Goal: Information Seeking & Learning: Check status

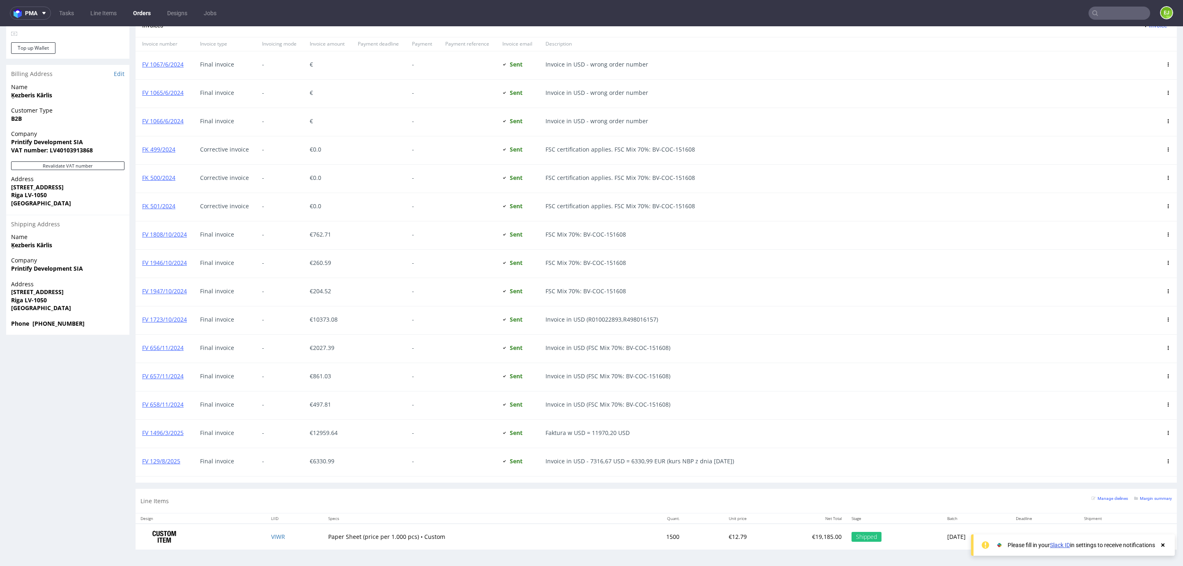
scroll to position [2, 0]
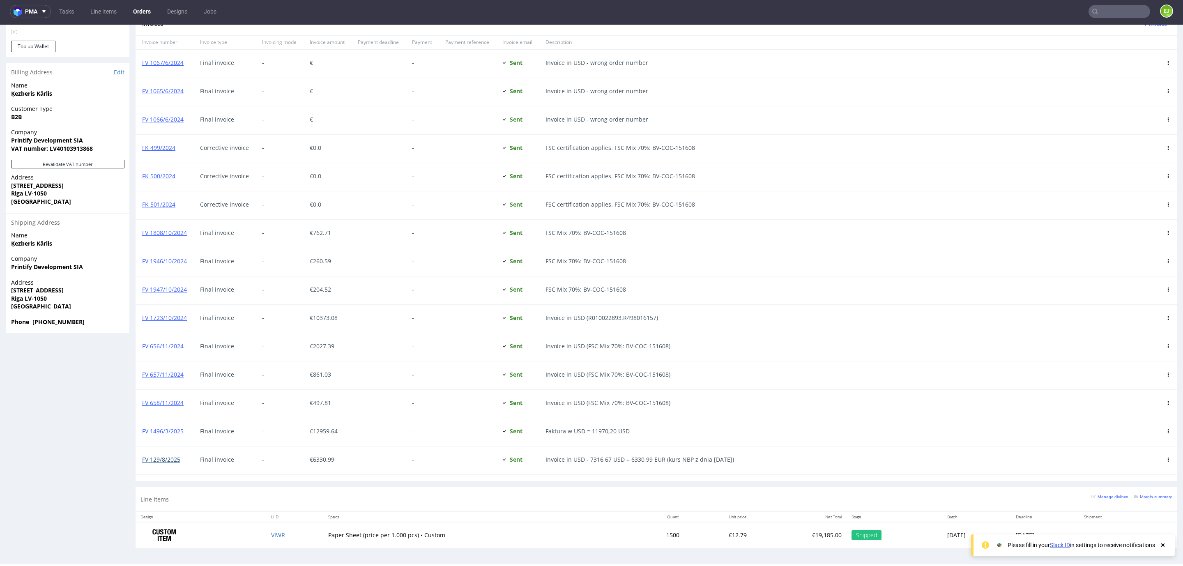
click at [151, 460] on link "FV 129/8/2025" at bounding box center [161, 459] width 38 height 8
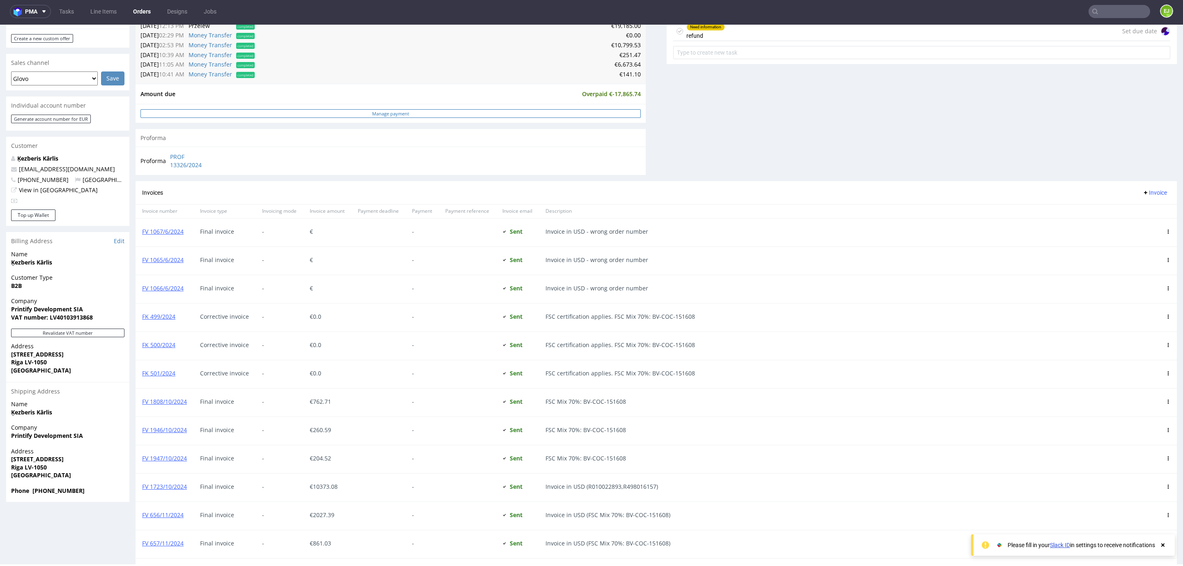
scroll to position [305, 0]
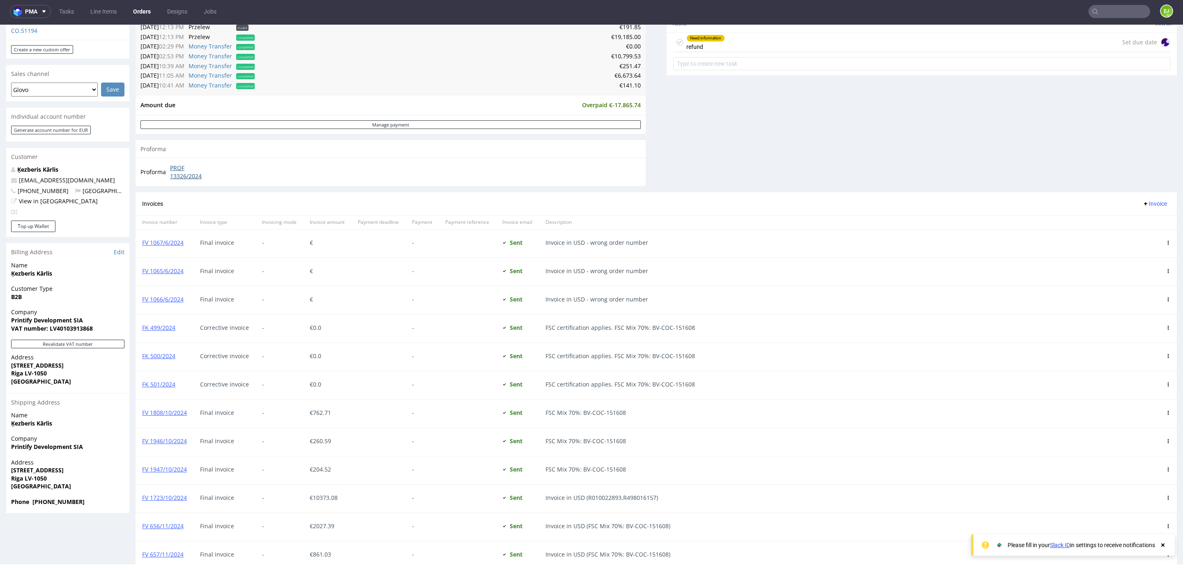
click at [176, 176] on link "PROF 13326/2024" at bounding box center [193, 172] width 47 height 16
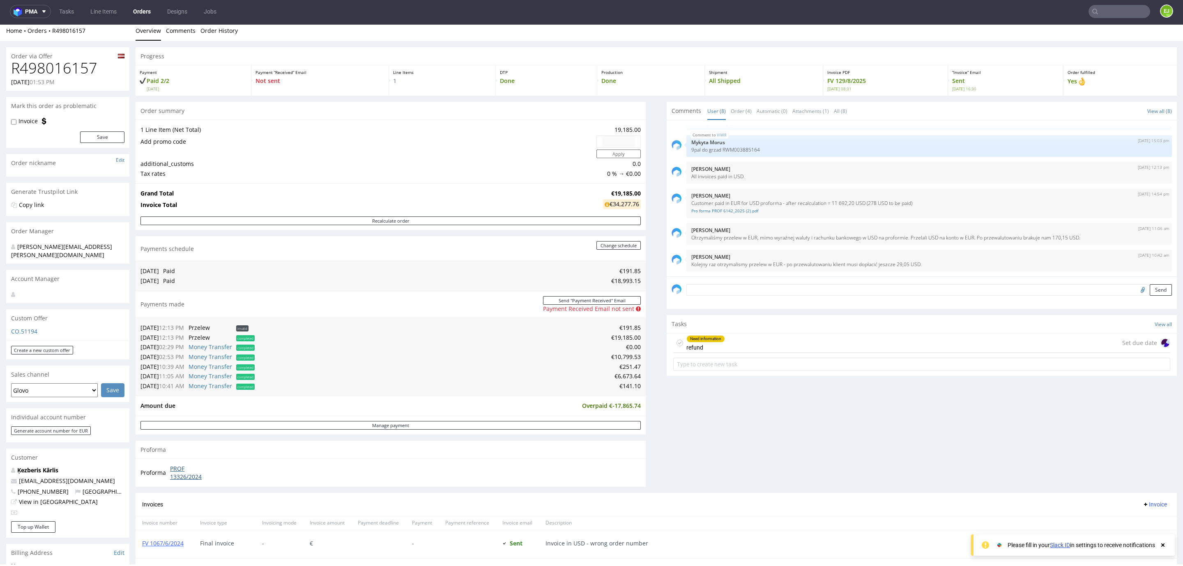
scroll to position [0, 0]
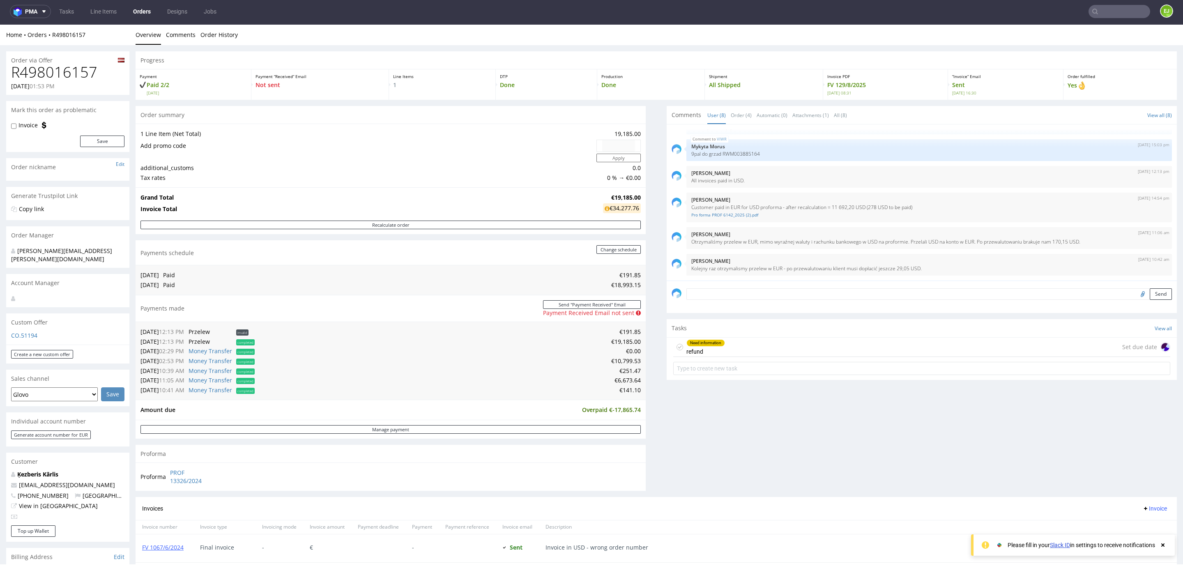
click at [801, 343] on div "Need information refund Set due date" at bounding box center [921, 347] width 497 height 19
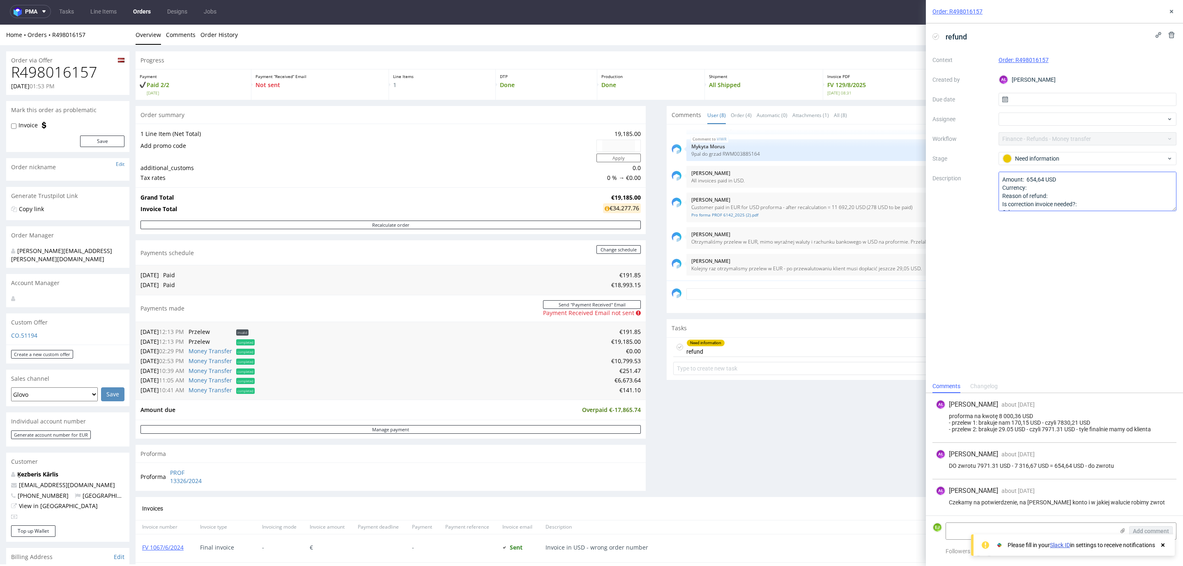
scroll to position [9, 0]
click at [715, 423] on div "Comments User (8) Order (4) Automatic (0) Attachments (1) All (8) View all (8) …" at bounding box center [922, 301] width 510 height 391
drag, startPoint x: 1168, startPoint y: 8, endPoint x: 1014, endPoint y: 81, distance: 170.5
click at [1168, 8] on icon at bounding box center [1171, 11] width 7 height 7
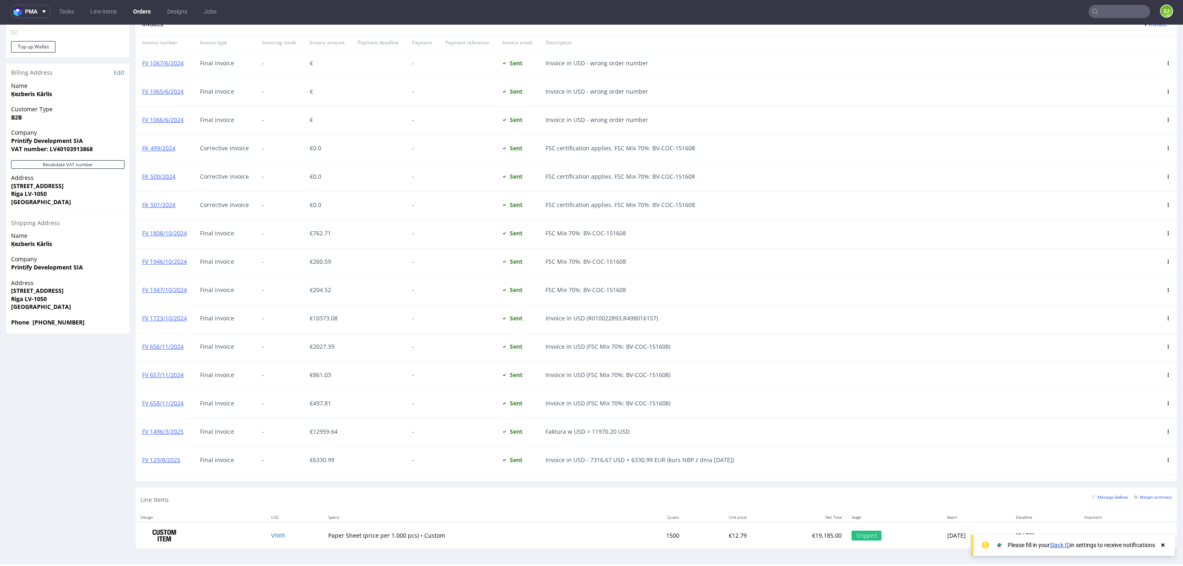
scroll to position [490, 0]
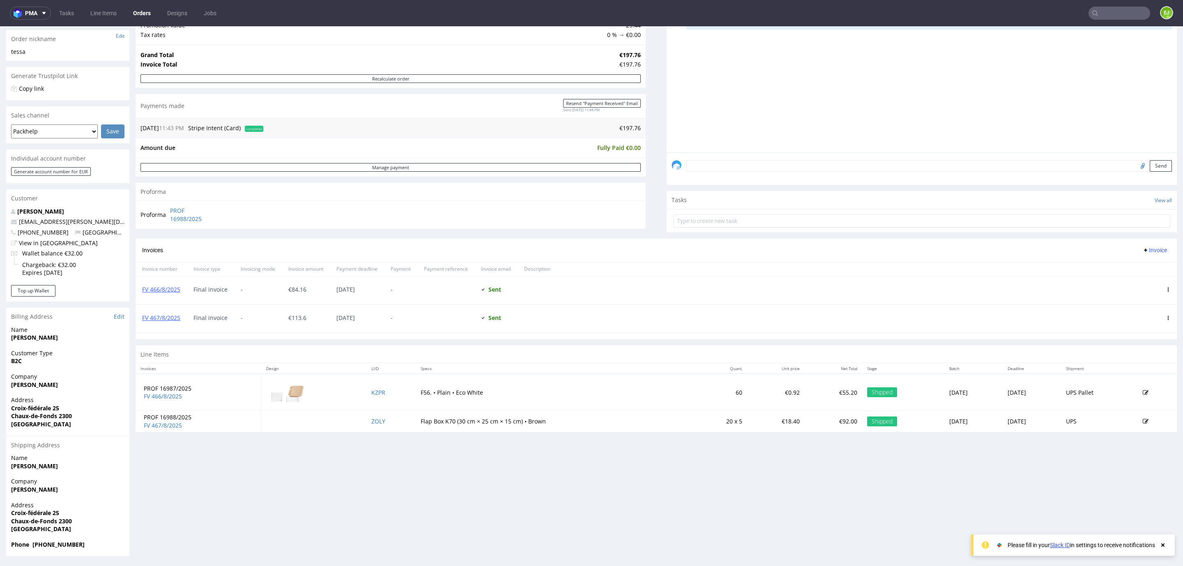
scroll to position [2, 0]
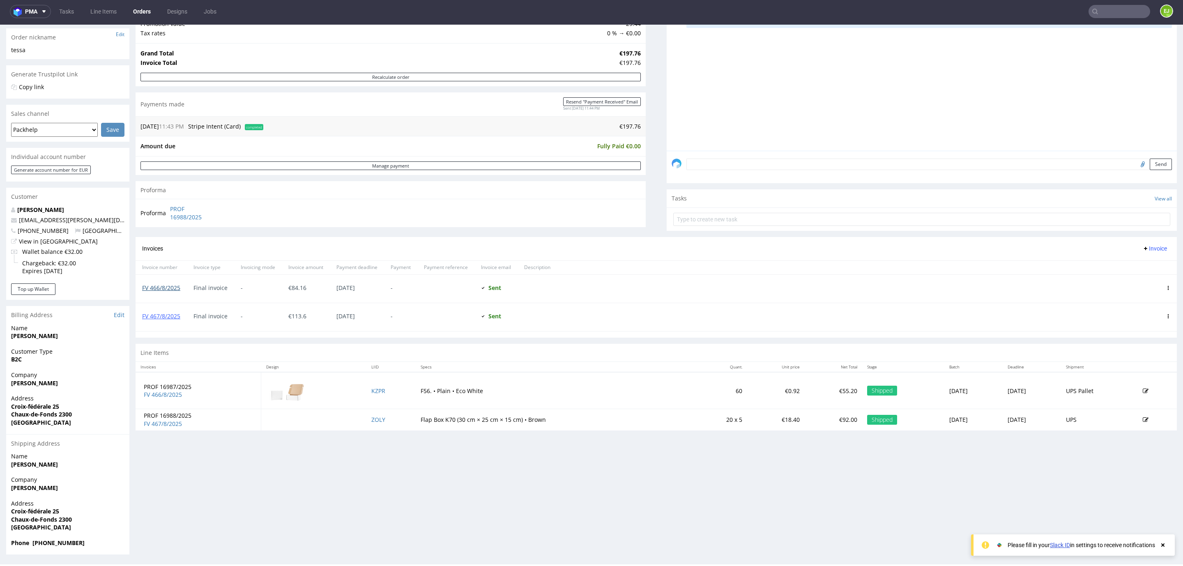
click at [166, 287] on link "FV 466/8/2025" at bounding box center [161, 288] width 38 height 8
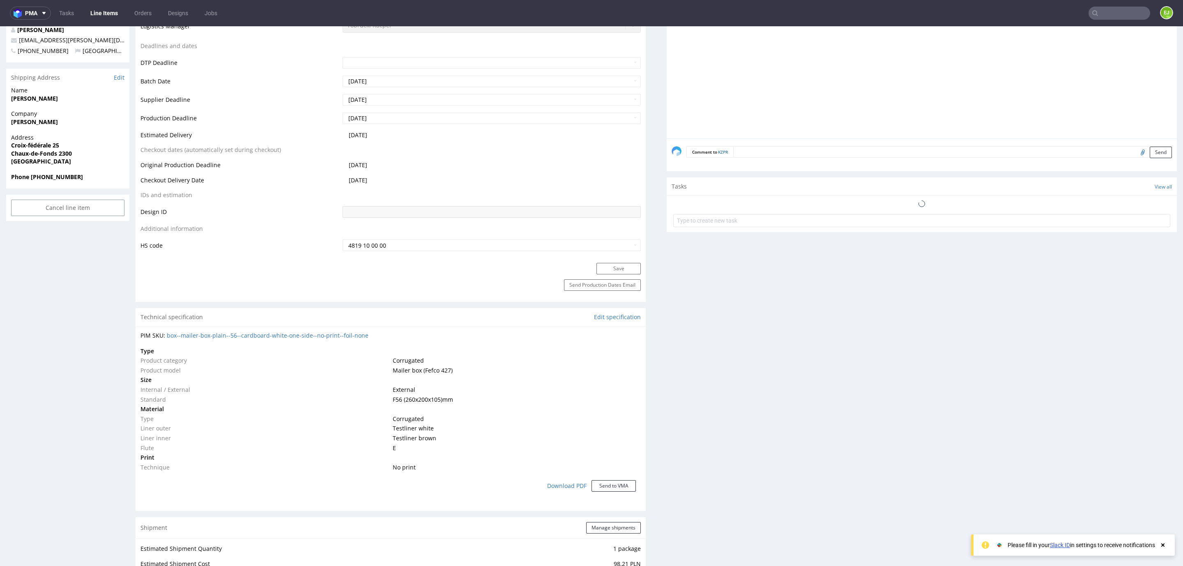
scroll to position [620, 0]
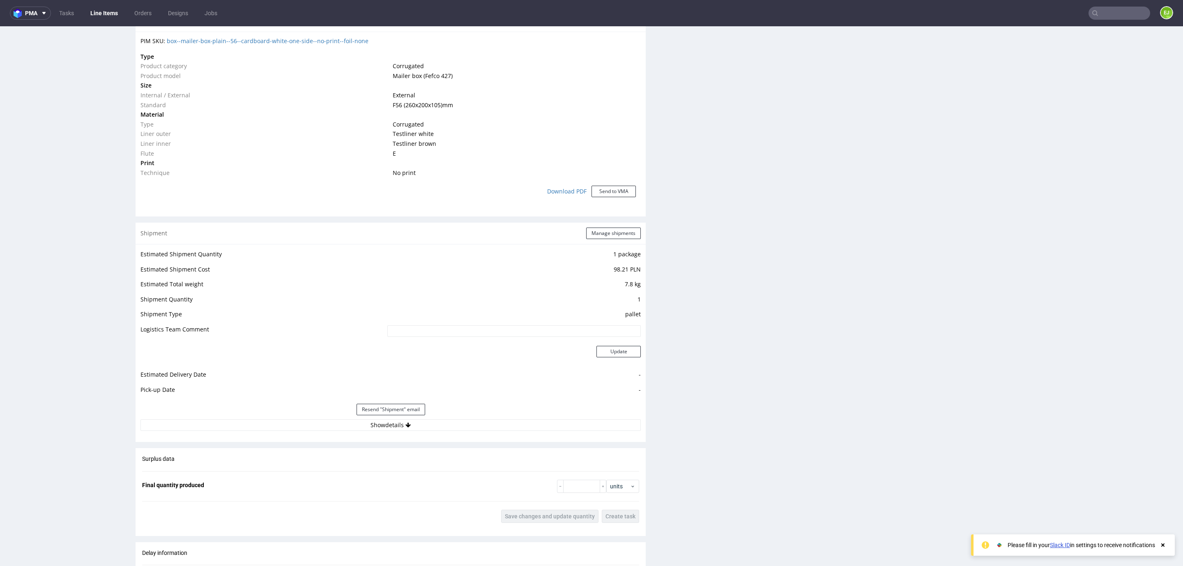
click at [381, 417] on div "Resend "Shipment" email" at bounding box center [390, 410] width 500 height 20
click at [379, 430] on button "Show details" at bounding box center [390, 424] width 500 height 11
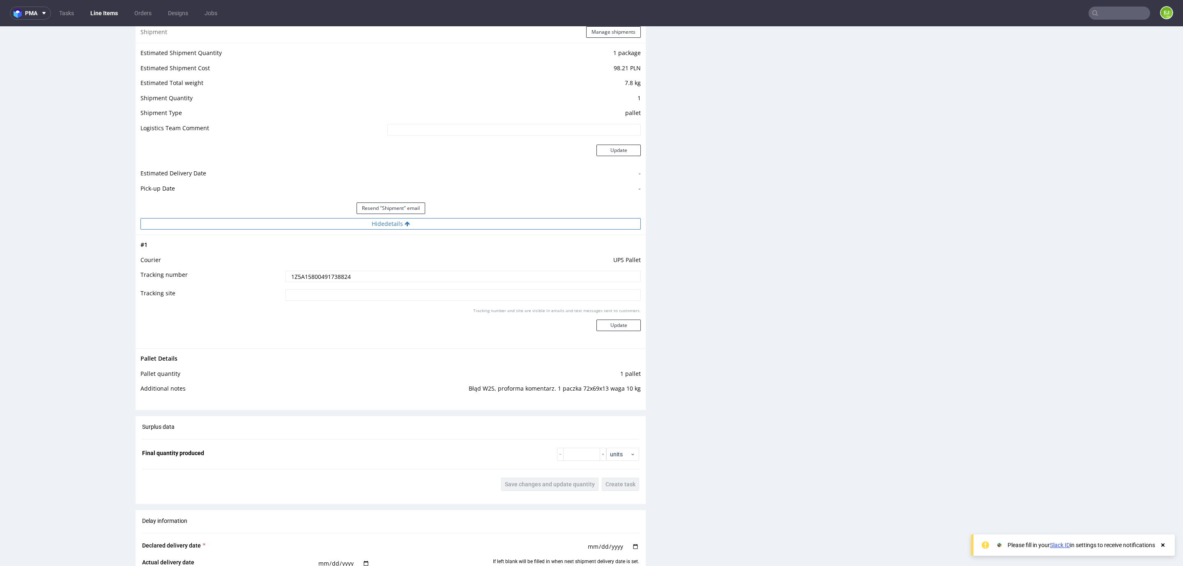
scroll to position [928, 0]
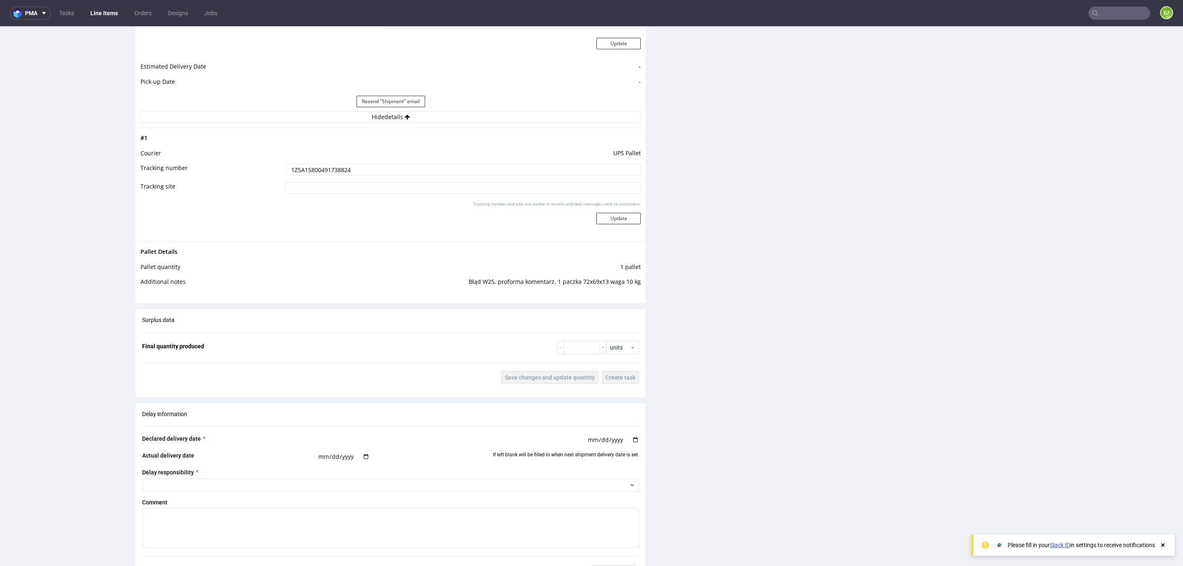
click at [290, 171] on input "1Z5A15800491738824" at bounding box center [462, 169] width 355 height 11
click at [291, 171] on input "1Z5A15800491738824" at bounding box center [462, 169] width 355 height 11
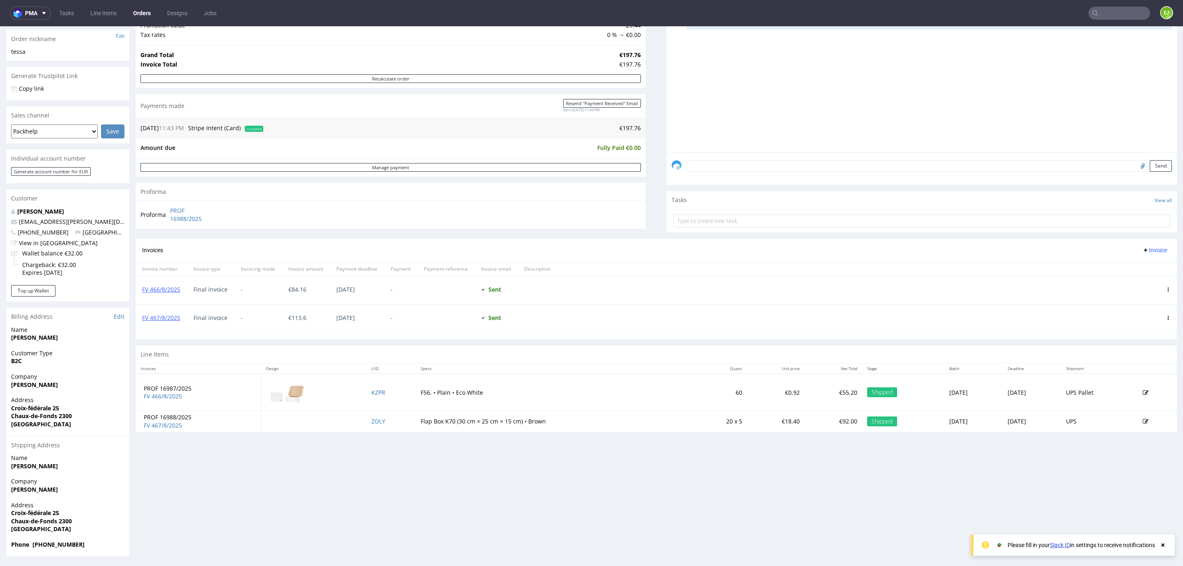
scroll to position [2, 0]
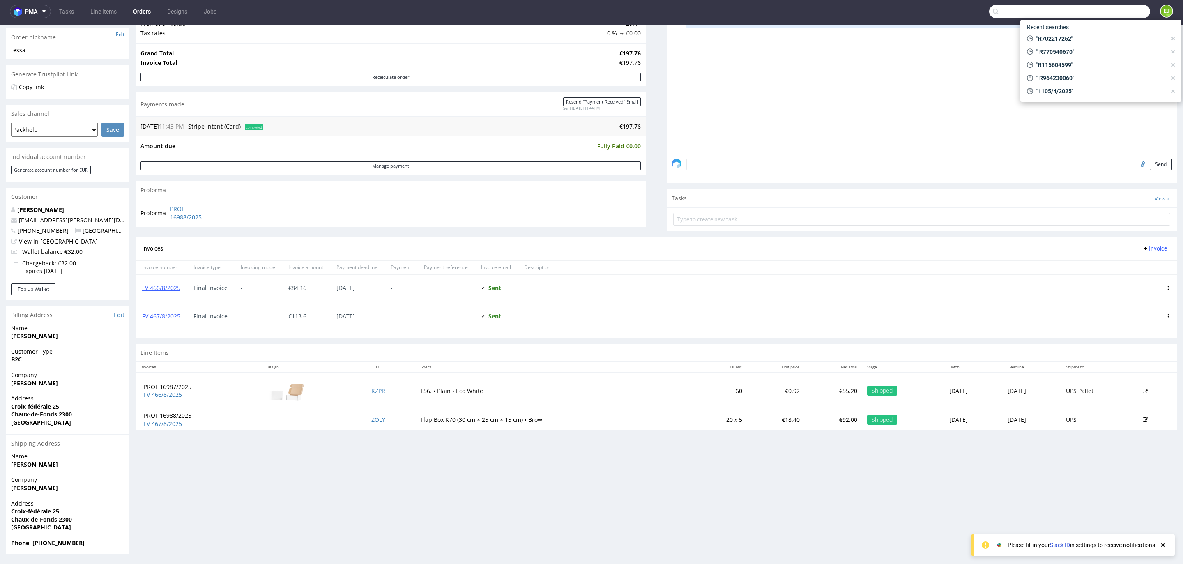
click at [1102, 11] on input "text" at bounding box center [1069, 11] width 161 height 13
paste input "R992431489"
type input "R992431489"
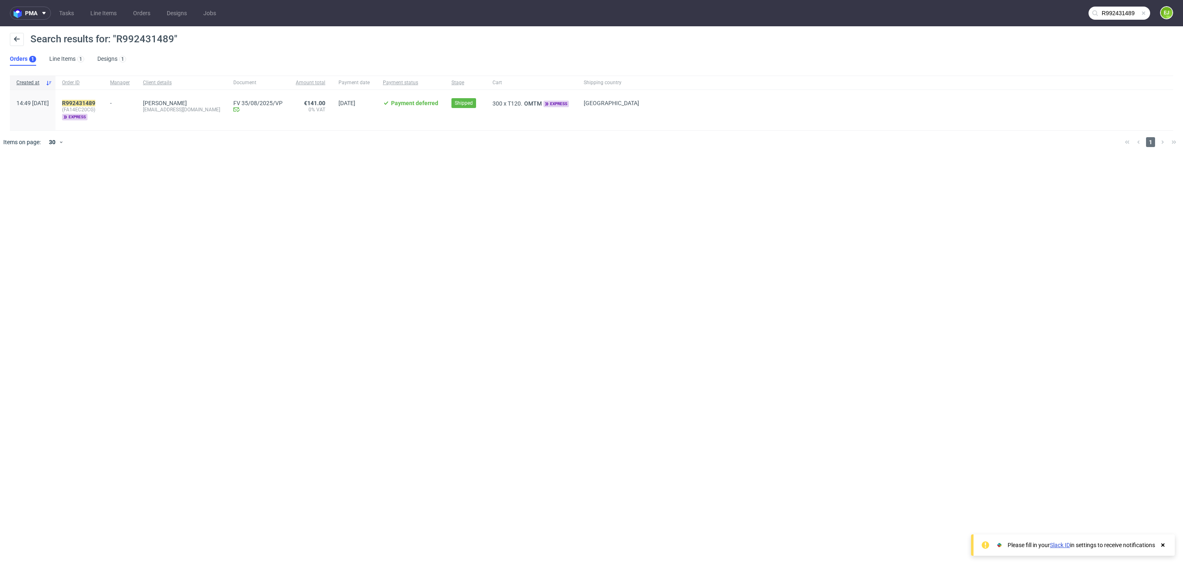
click at [97, 108] on span "(FA14EC20CG)" at bounding box center [79, 109] width 35 height 7
click at [95, 103] on mark "R992431489" at bounding box center [78, 103] width 33 height 7
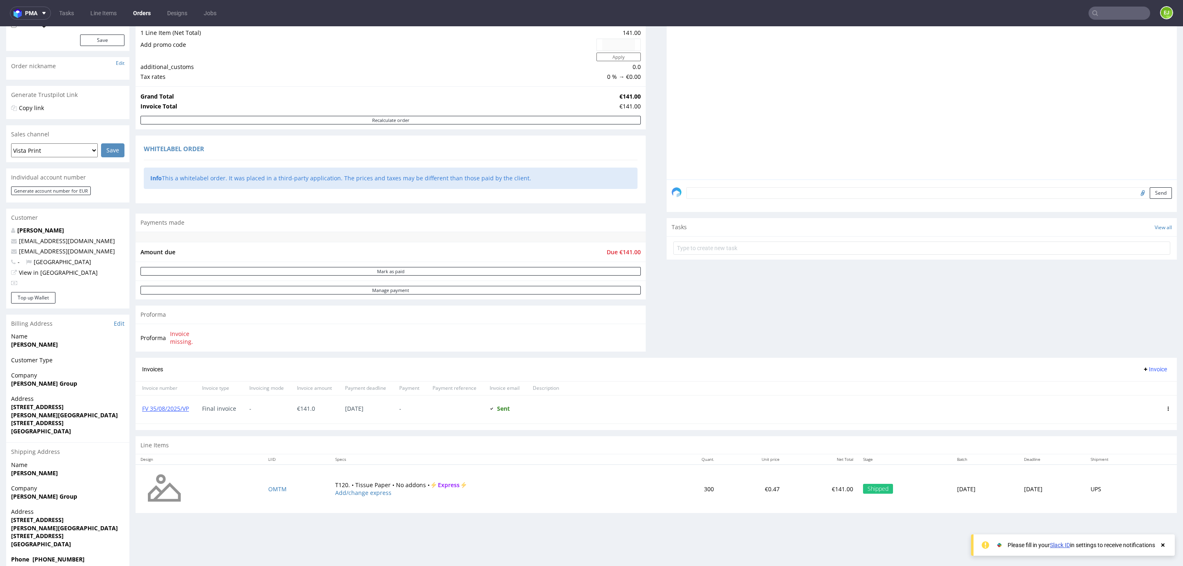
scroll to position [118, 0]
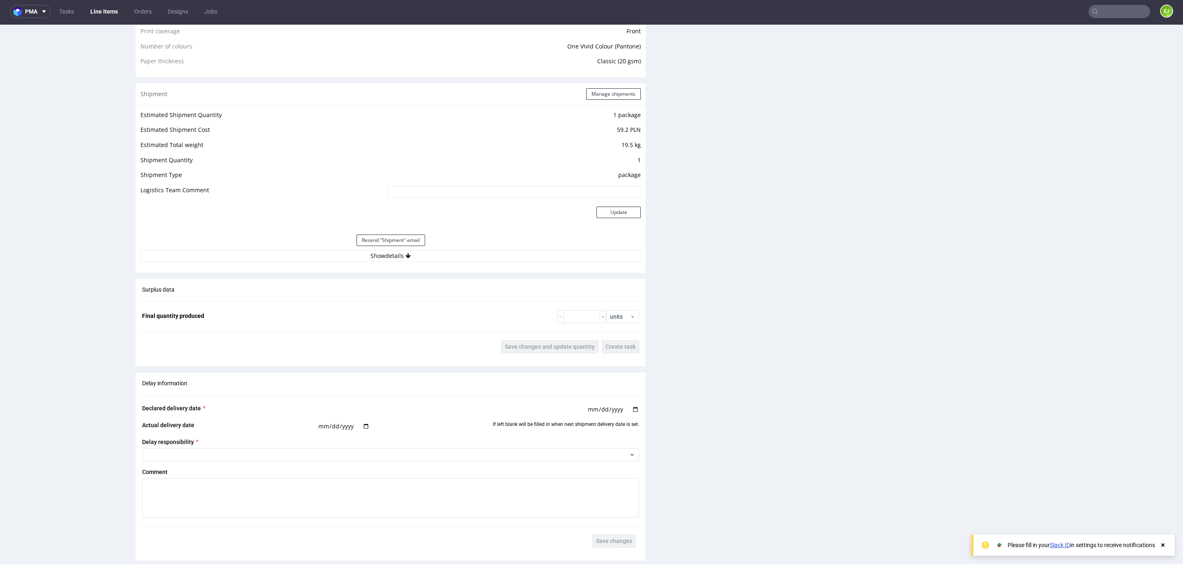
scroll to position [678, 0]
click at [398, 253] on button "Show details" at bounding box center [390, 254] width 500 height 11
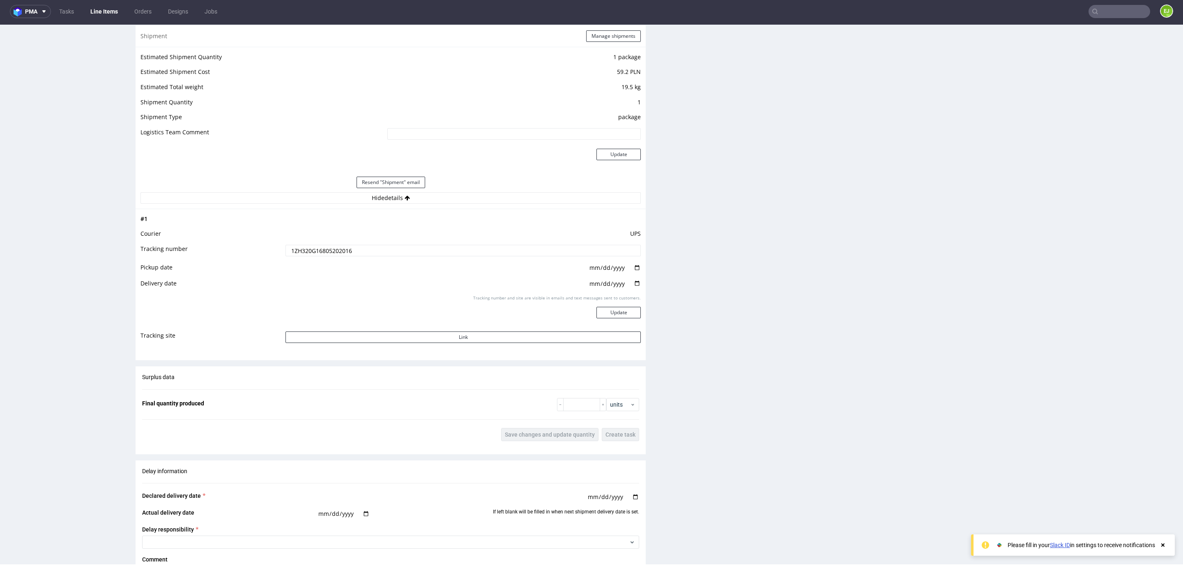
scroll to position [801, 0]
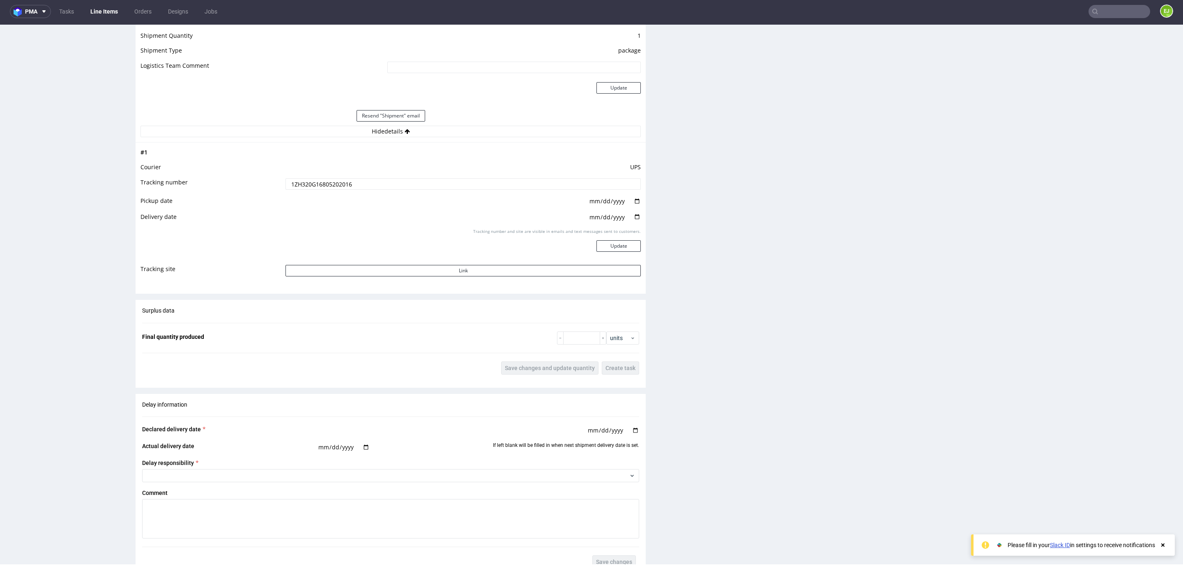
click at [323, 183] on input "1ZH320G16805202016" at bounding box center [462, 183] width 355 height 11
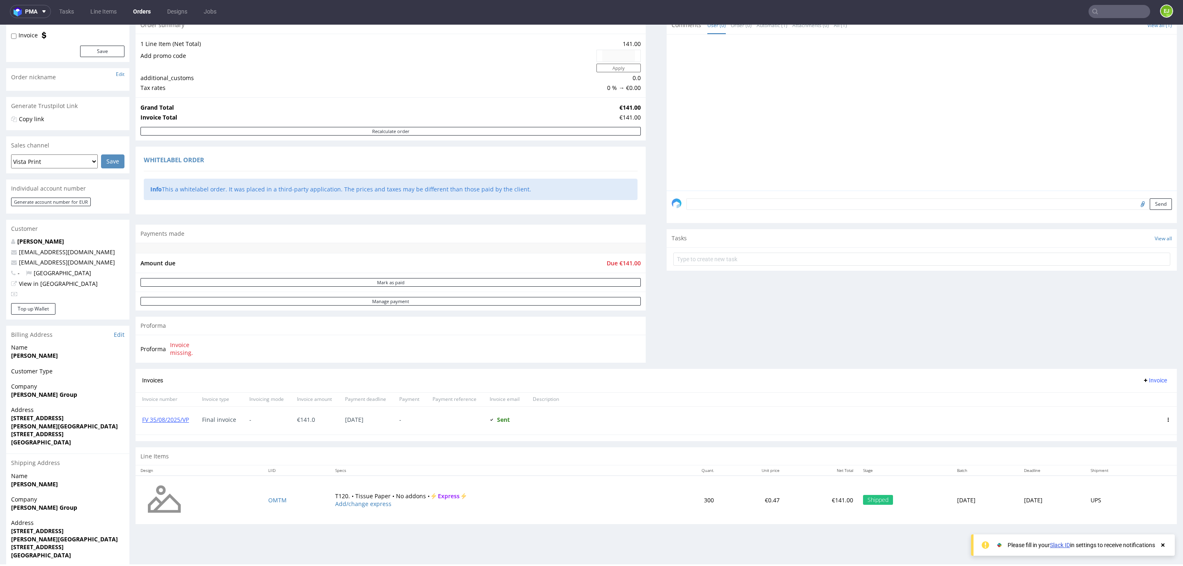
scroll to position [118, 0]
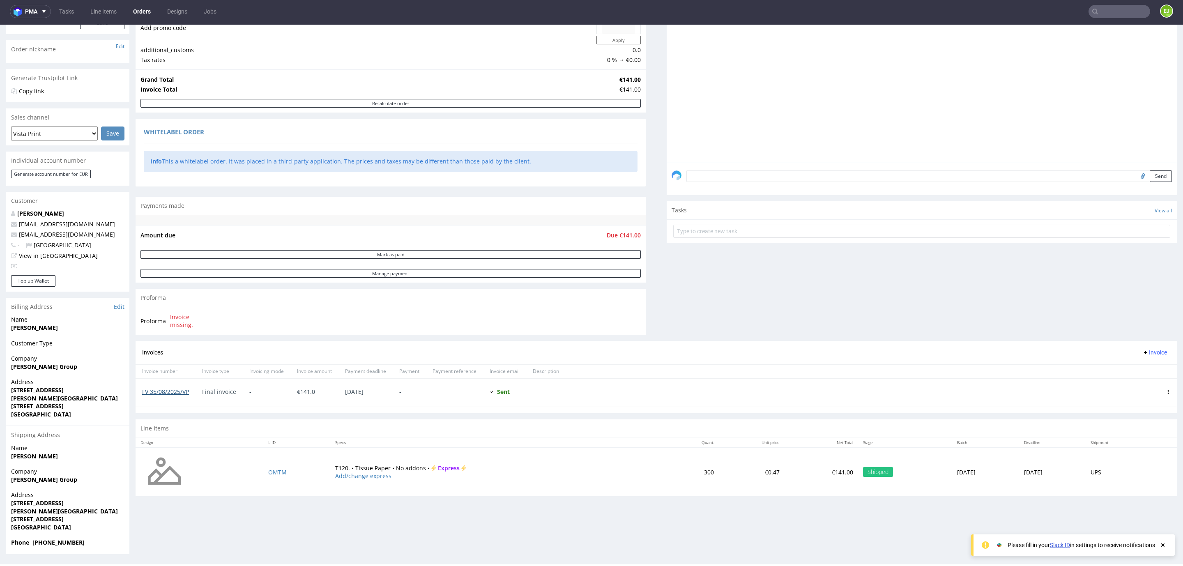
click at [169, 389] on link "FV 35/08/2025/VP" at bounding box center [165, 392] width 47 height 8
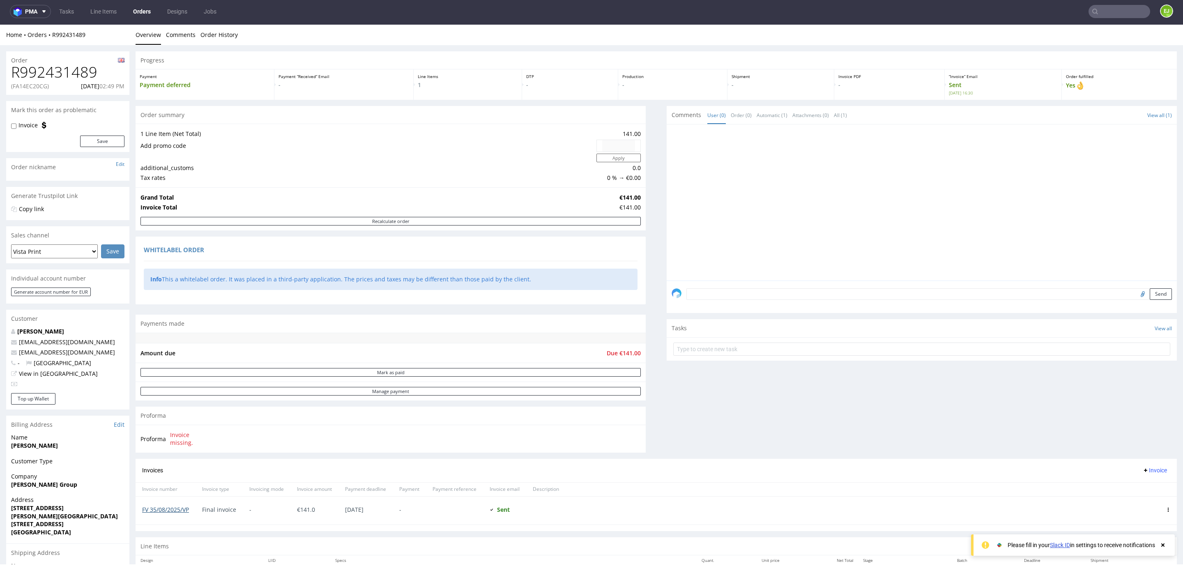
scroll to position [0, 0]
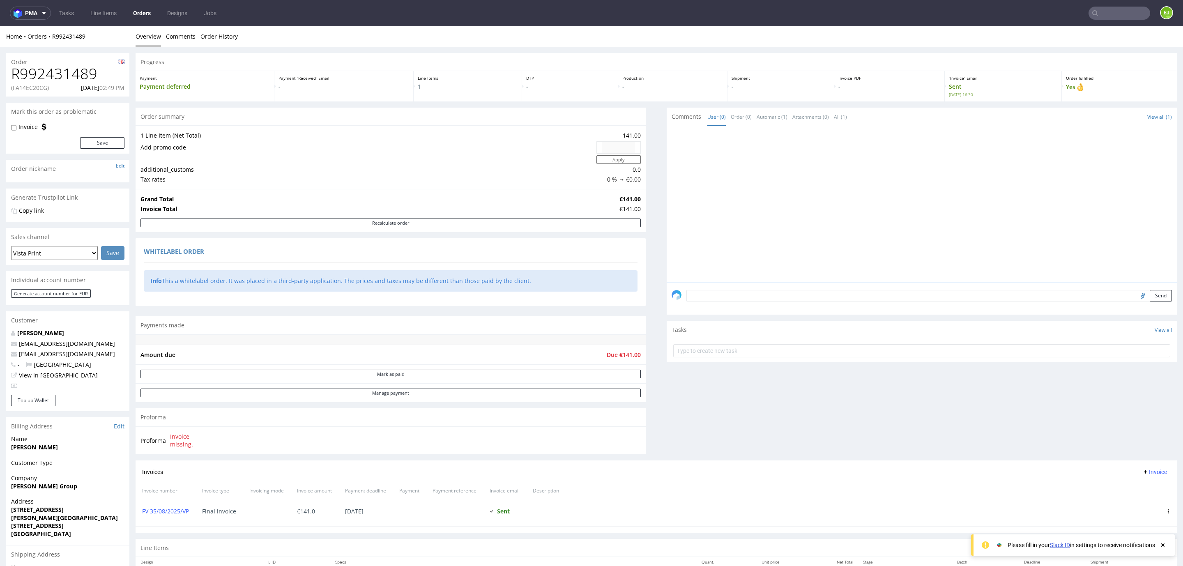
click at [68, 79] on h1 "R992431489" at bounding box center [67, 74] width 113 height 16
copy h1 "R992431489"
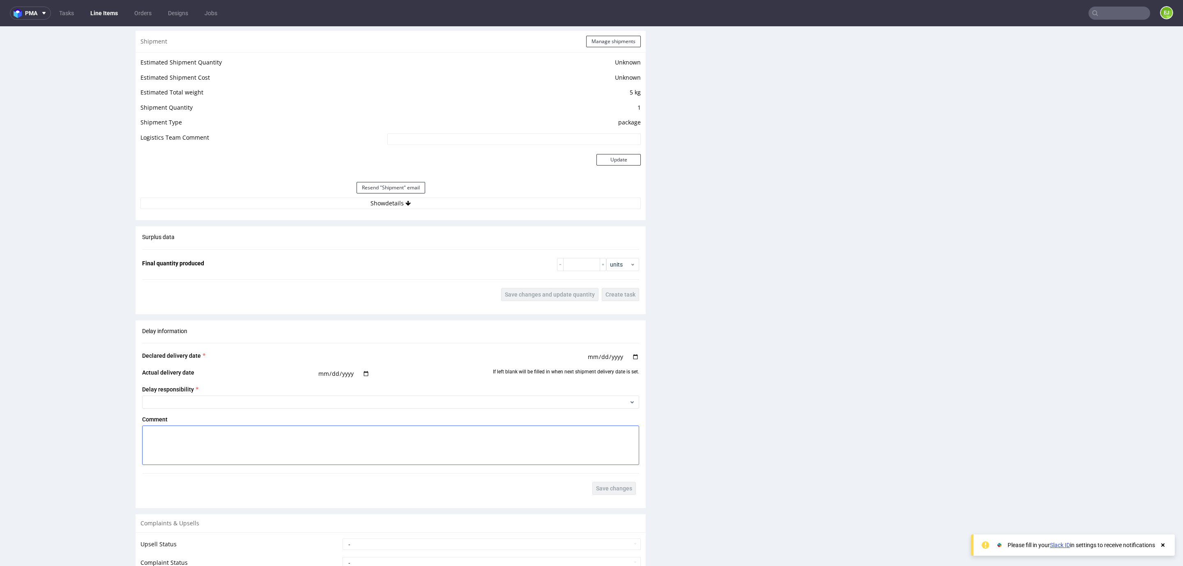
scroll to position [824, 0]
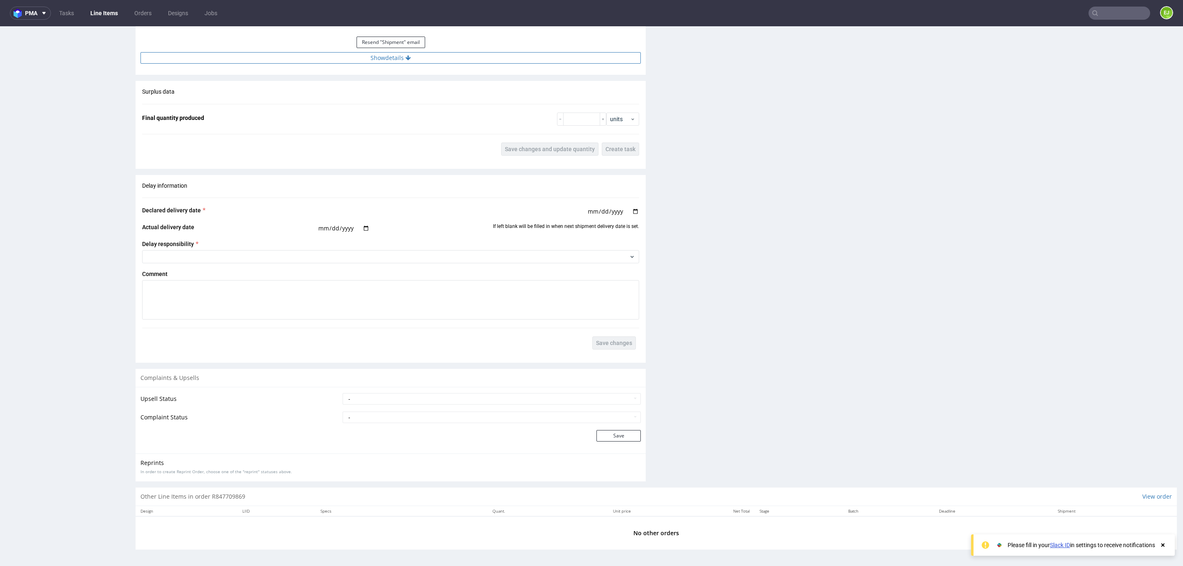
click at [308, 60] on button "Show details" at bounding box center [390, 57] width 500 height 11
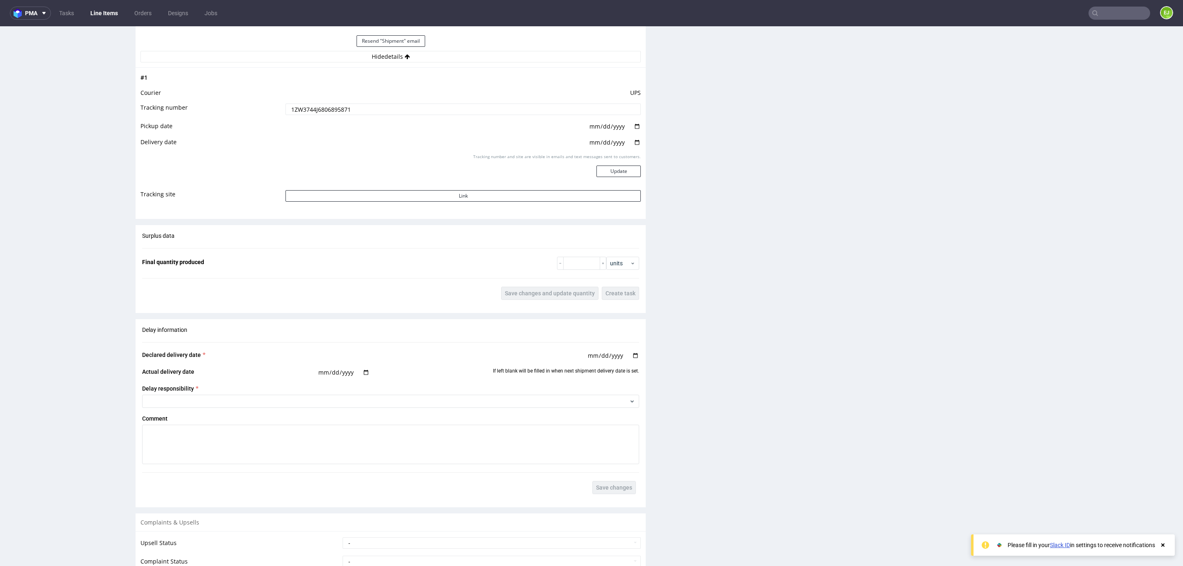
click at [321, 110] on input "1ZW3744J6806895871" at bounding box center [462, 108] width 355 height 11
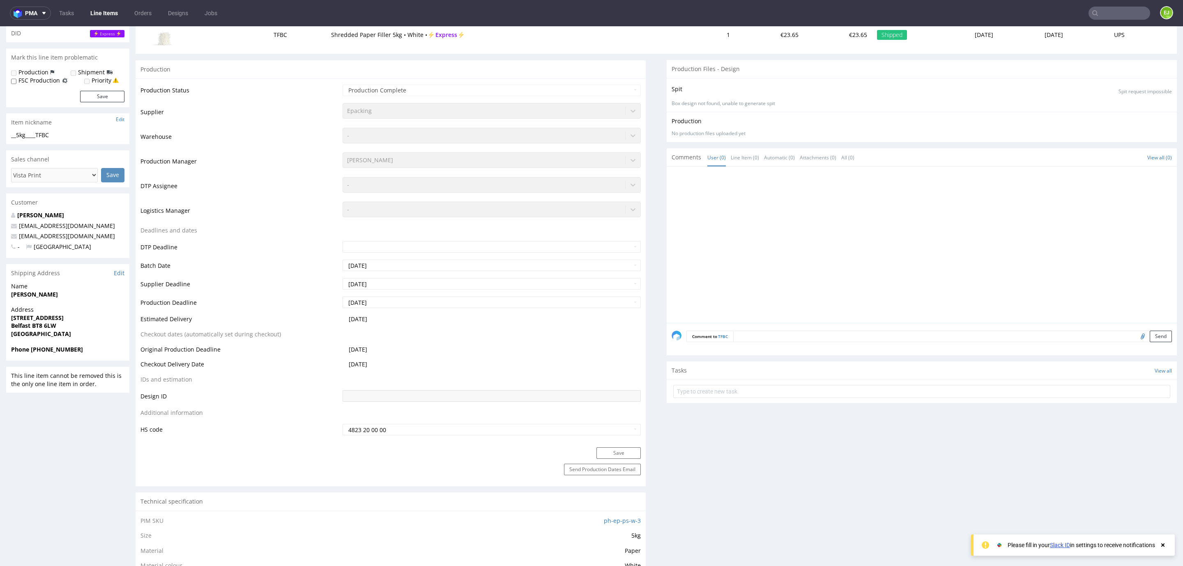
scroll to position [0, 0]
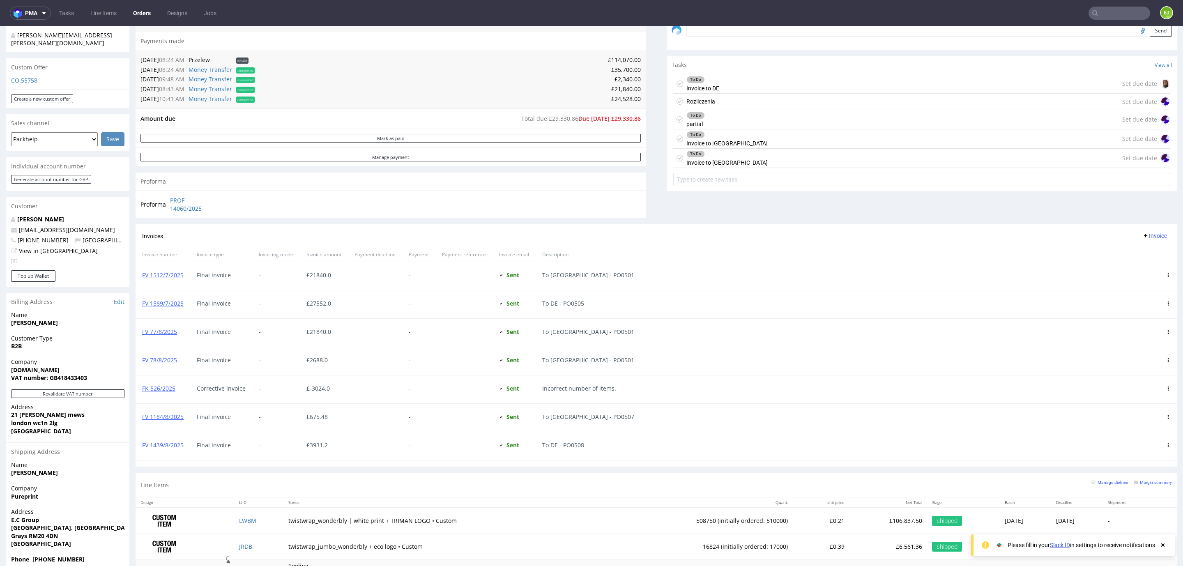
scroll to position [238, 0]
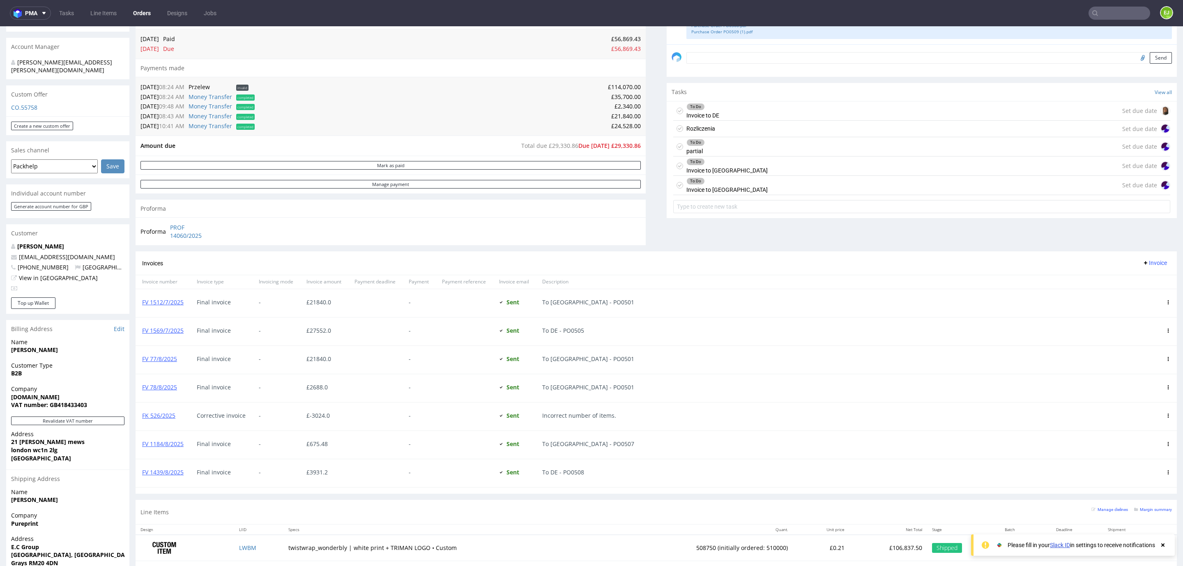
click at [774, 108] on div "To Do Invoice to DE Set due date" at bounding box center [921, 110] width 497 height 19
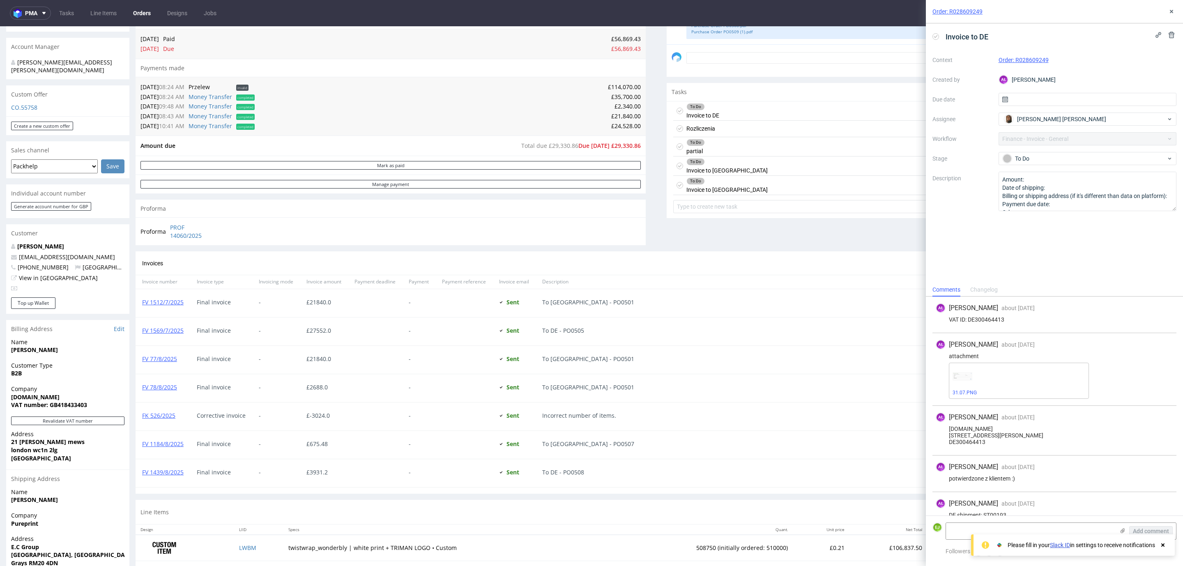
click at [717, 133] on div "Rozliczenia Set due date" at bounding box center [921, 129] width 497 height 16
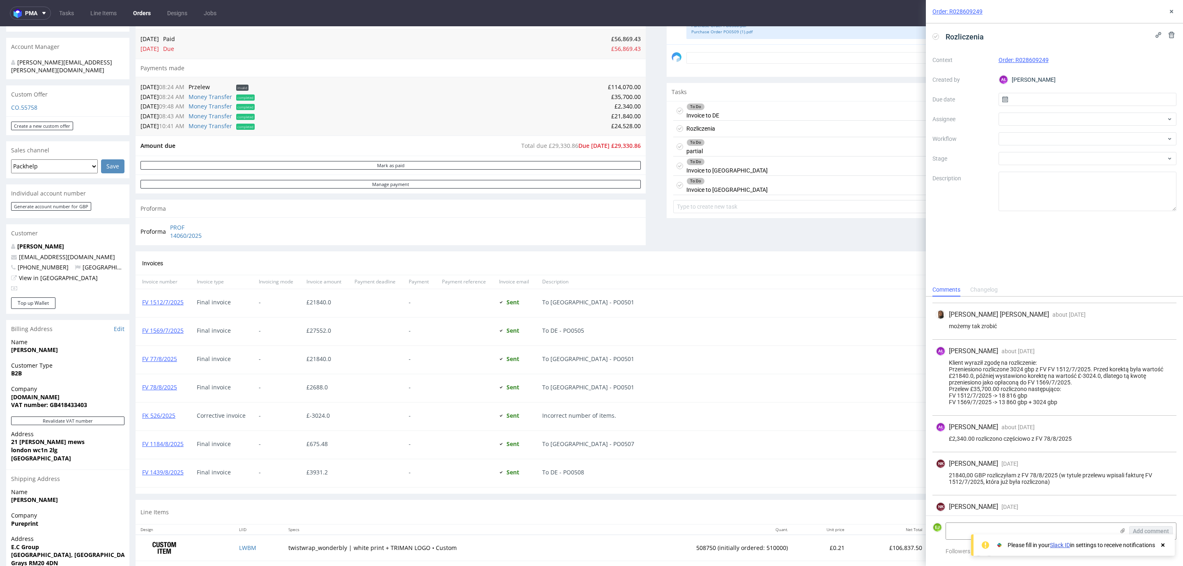
scroll to position [124, 0]
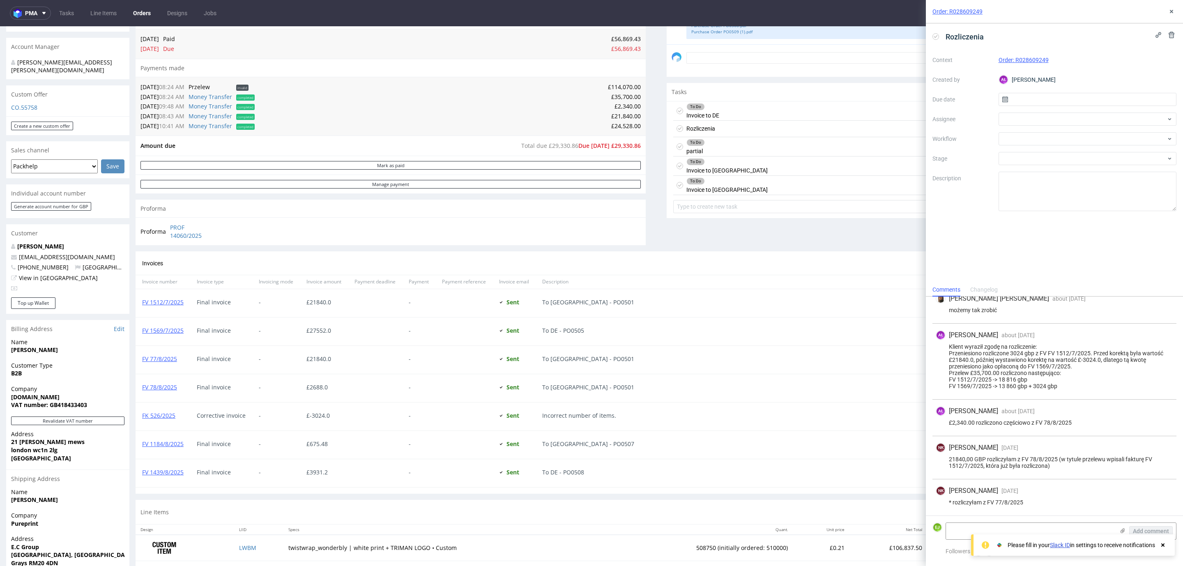
click at [720, 146] on div "To Do partial Set due date" at bounding box center [921, 146] width 497 height 19
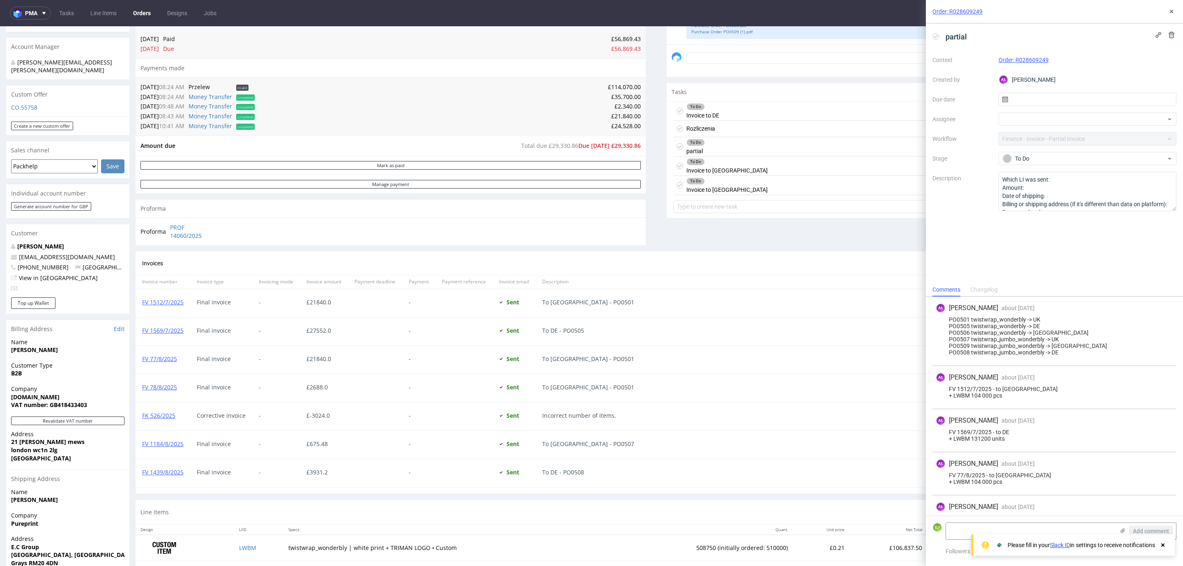
scroll to position [67, 0]
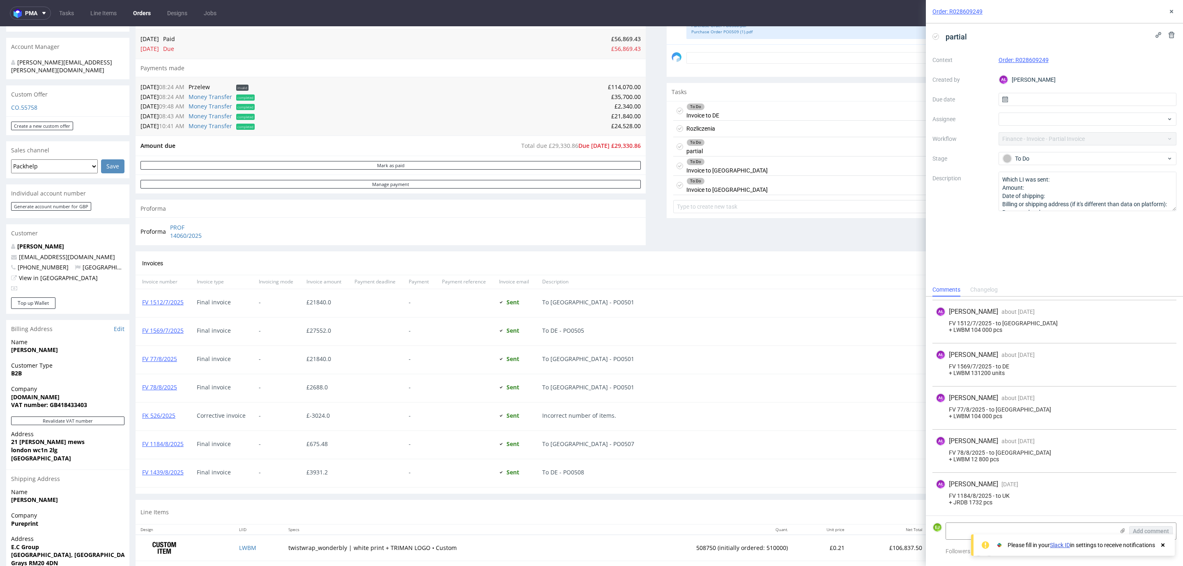
click at [702, 143] on div "To Do partial Set due date" at bounding box center [921, 146] width 497 height 19
click at [733, 169] on div "To Do Invoice to [GEOGRAPHIC_DATA] Set due date" at bounding box center [921, 165] width 497 height 19
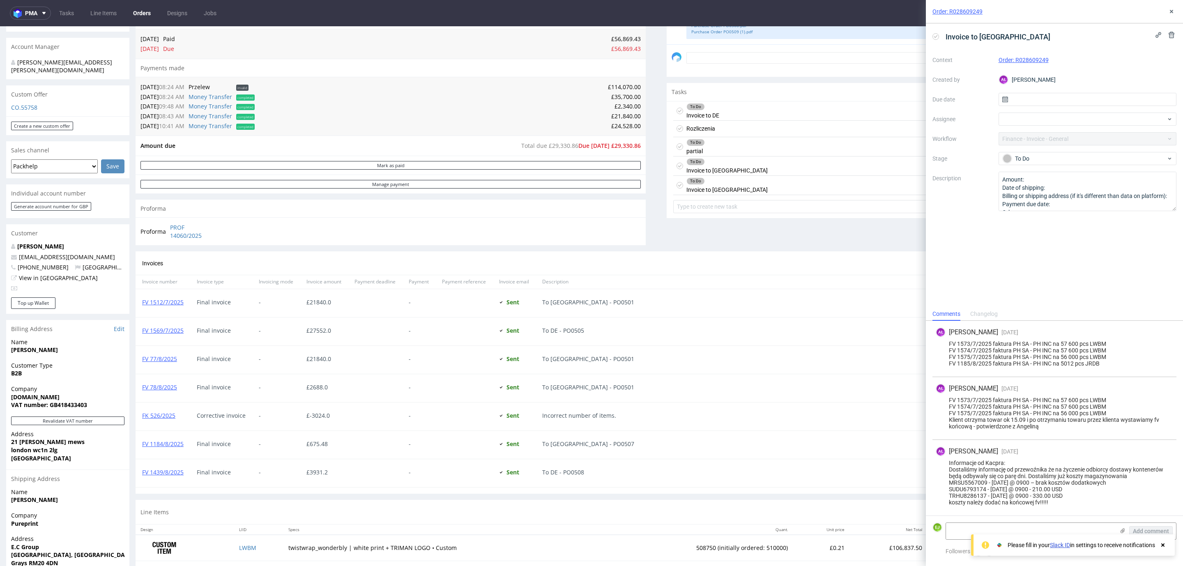
click at [748, 189] on div "To Do Invoice to [GEOGRAPHIC_DATA] Set due date" at bounding box center [921, 185] width 497 height 19
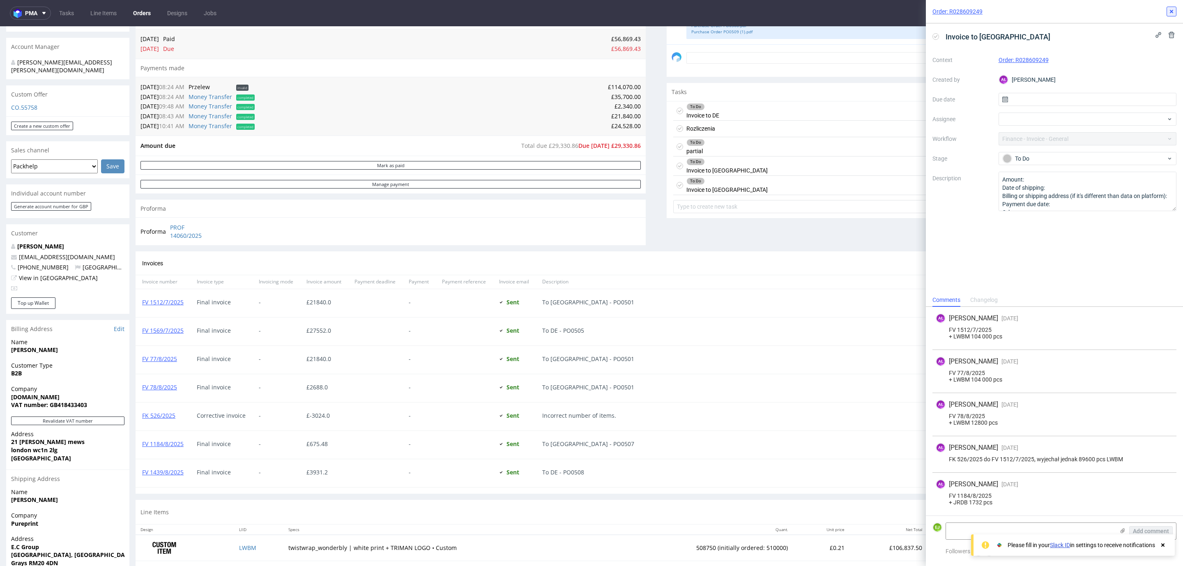
click at [1170, 7] on button at bounding box center [1171, 12] width 10 height 10
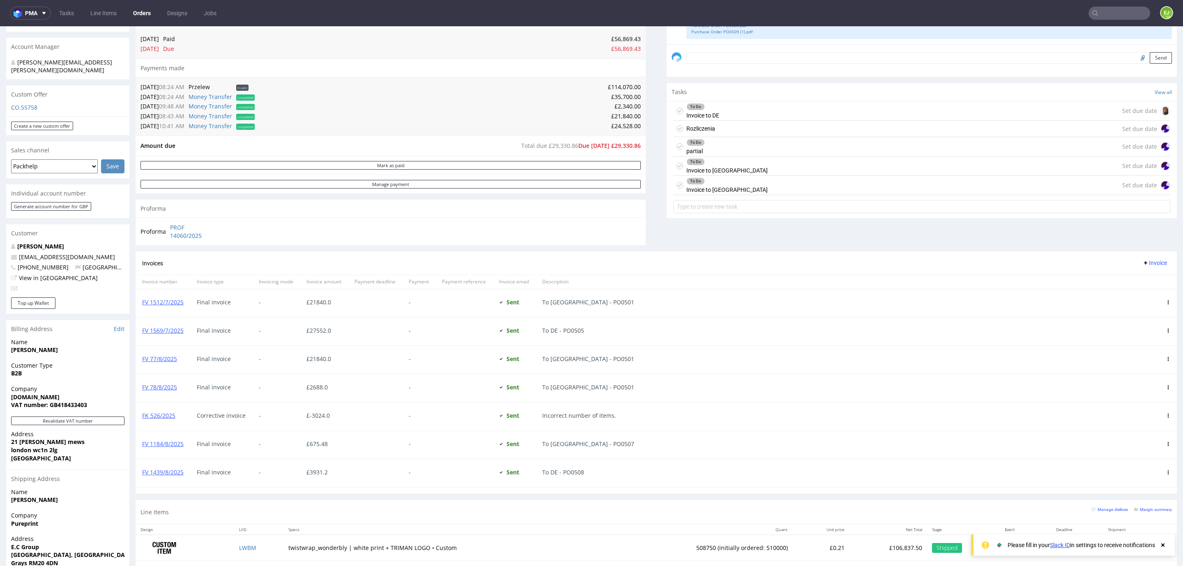
click at [1110, 17] on input "text" at bounding box center [1119, 13] width 62 height 13
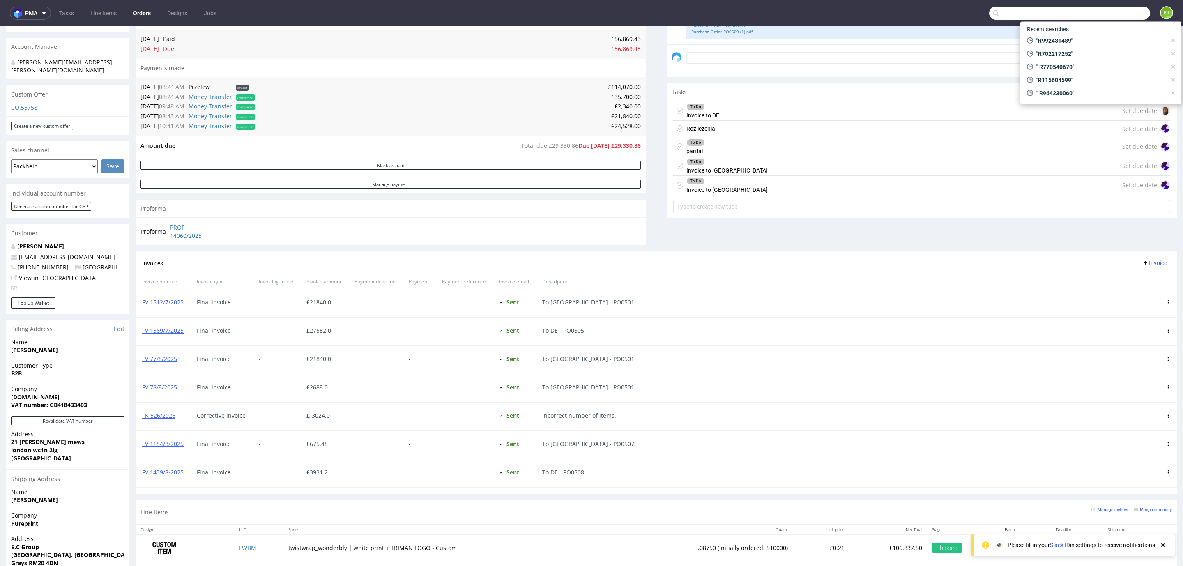
paste input "R028609249"
type input "R028609249"
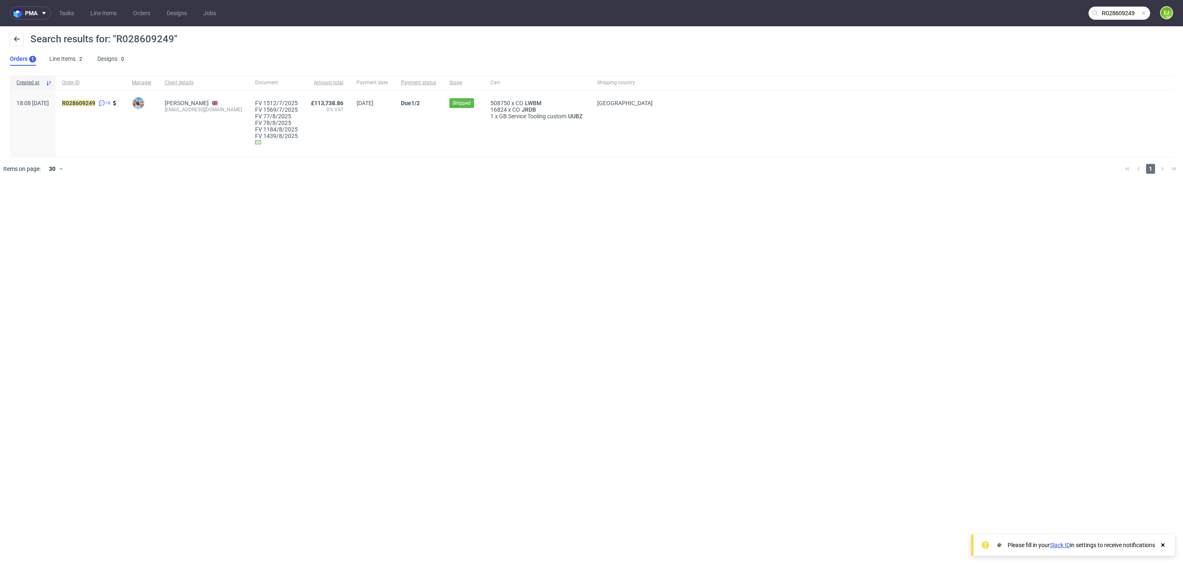
click at [102, 99] on div "R028609249 18" at bounding box center [90, 123] width 70 height 67
click at [95, 102] on mark "R028609249" at bounding box center [78, 103] width 33 height 7
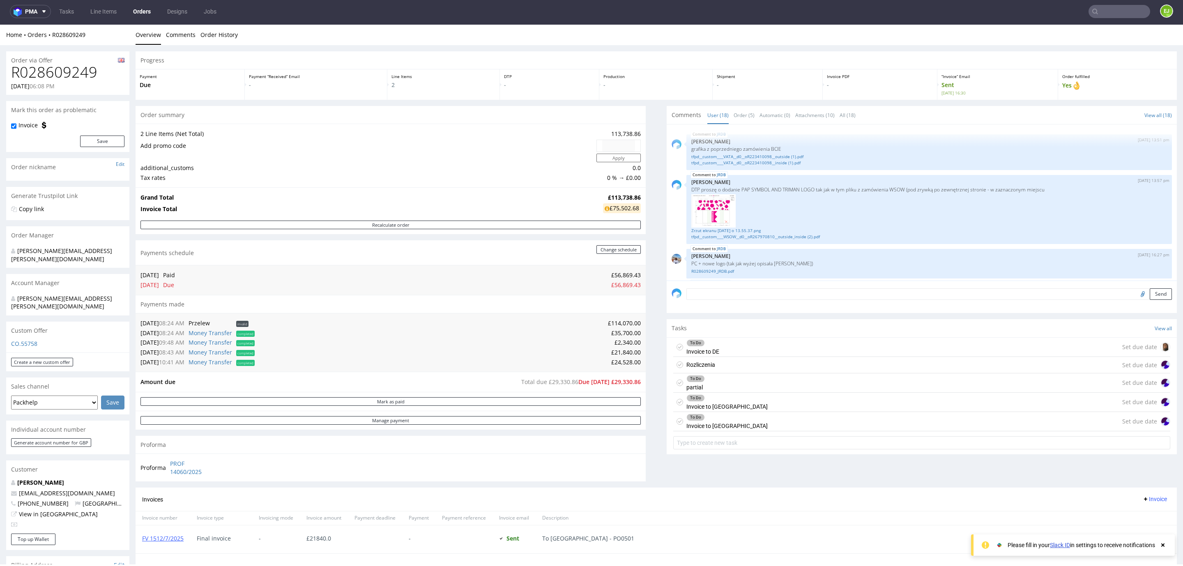
click at [719, 344] on div "To Do Invoice to DE Set due date" at bounding box center [921, 347] width 497 height 19
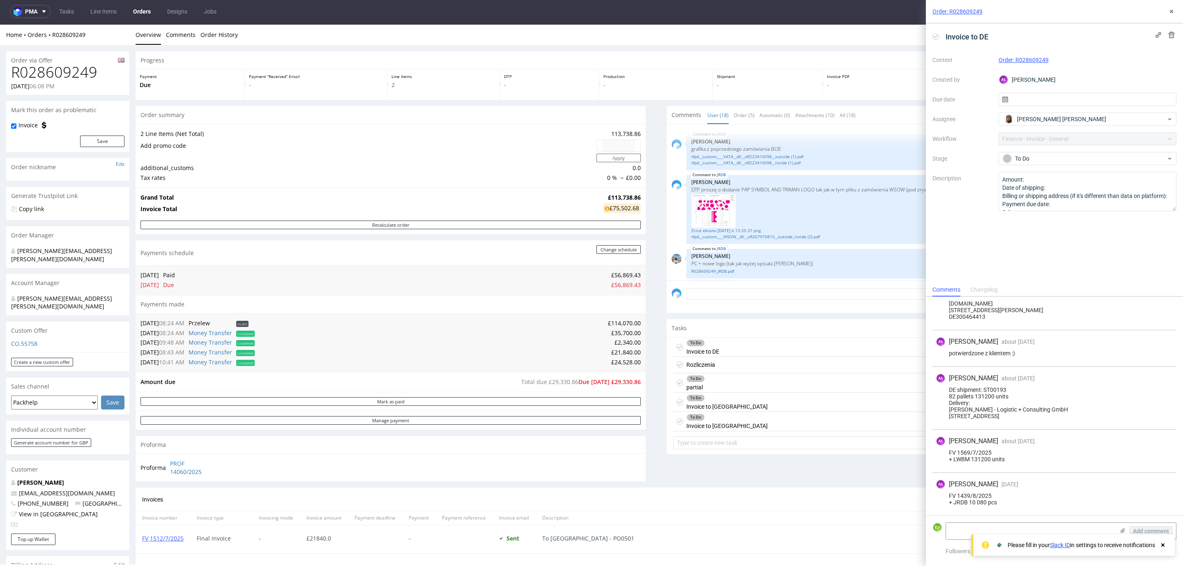
scroll to position [147, 0]
click at [732, 363] on div "Rozliczenia Set due date" at bounding box center [921, 365] width 497 height 16
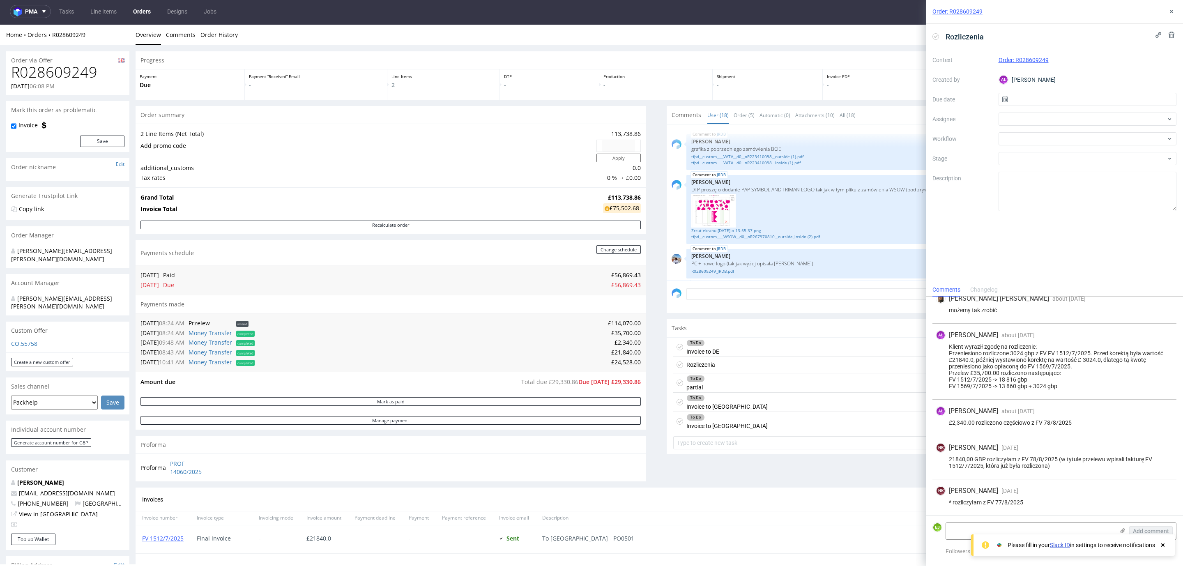
scroll to position [124, 0]
click at [732, 379] on div "To Do partial Set due date" at bounding box center [921, 382] width 497 height 19
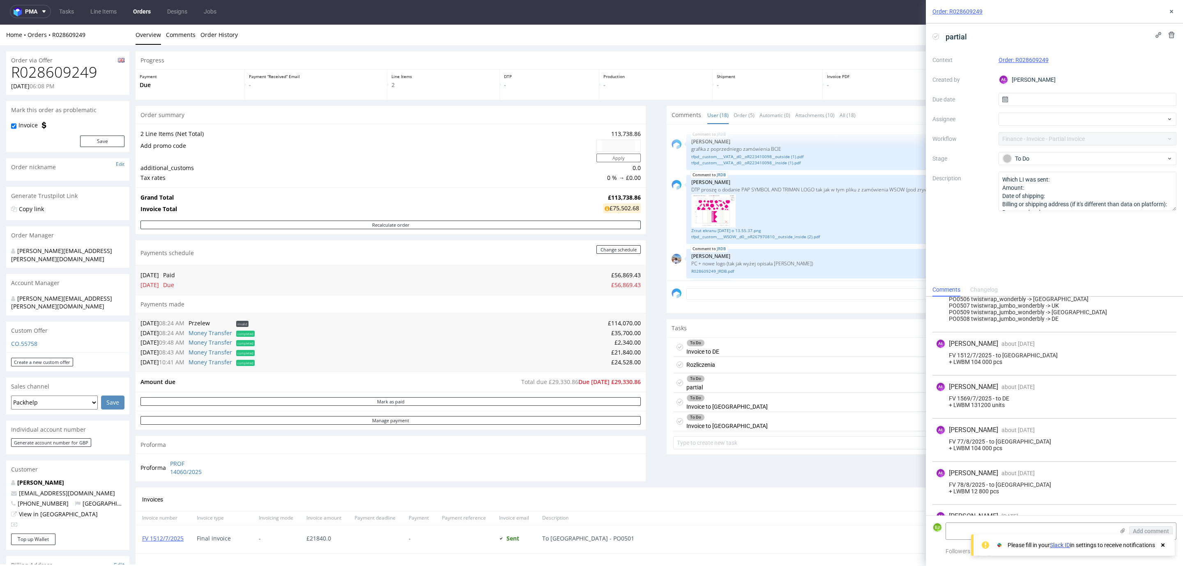
scroll to position [67, 0]
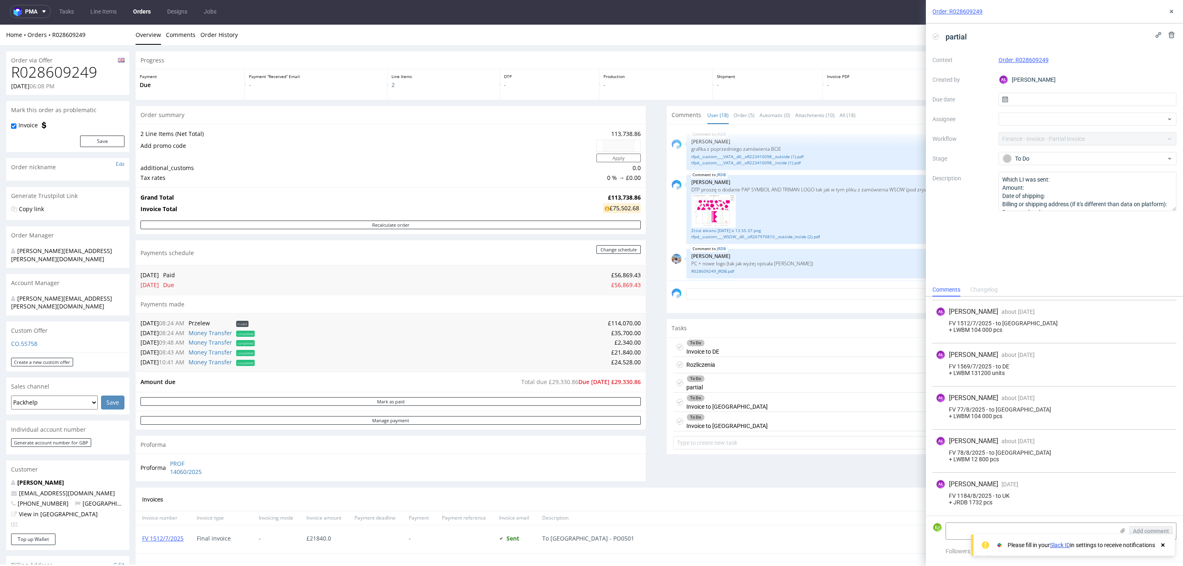
click at [729, 382] on div "To Do partial Set due date" at bounding box center [921, 382] width 497 height 19
click at [727, 400] on div "To Do Invoice to [GEOGRAPHIC_DATA] Set due date" at bounding box center [921, 402] width 497 height 19
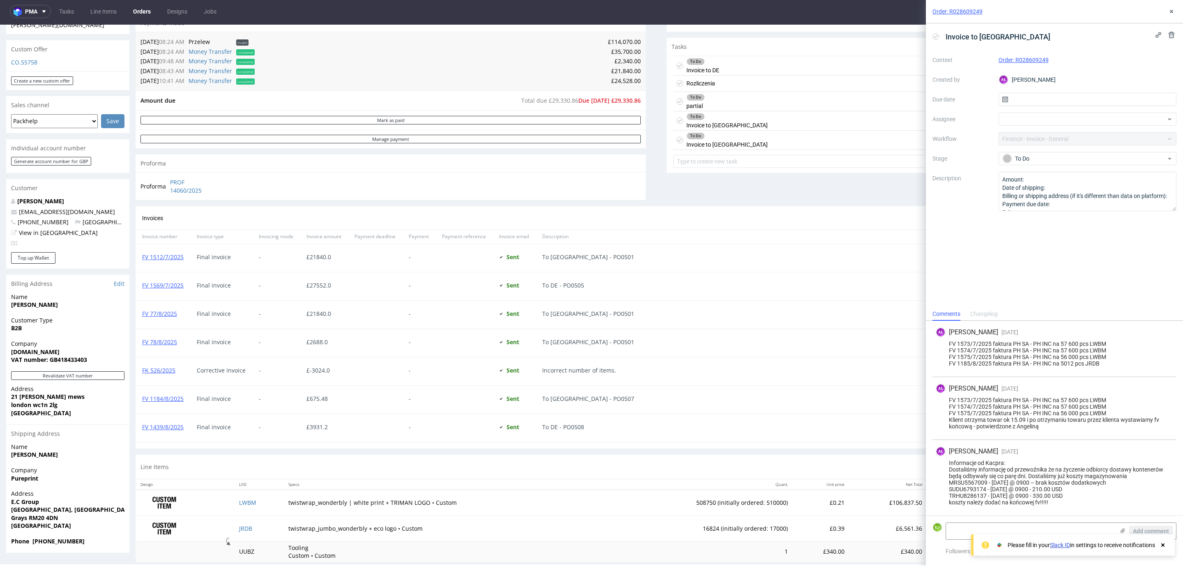
scroll to position [299, 0]
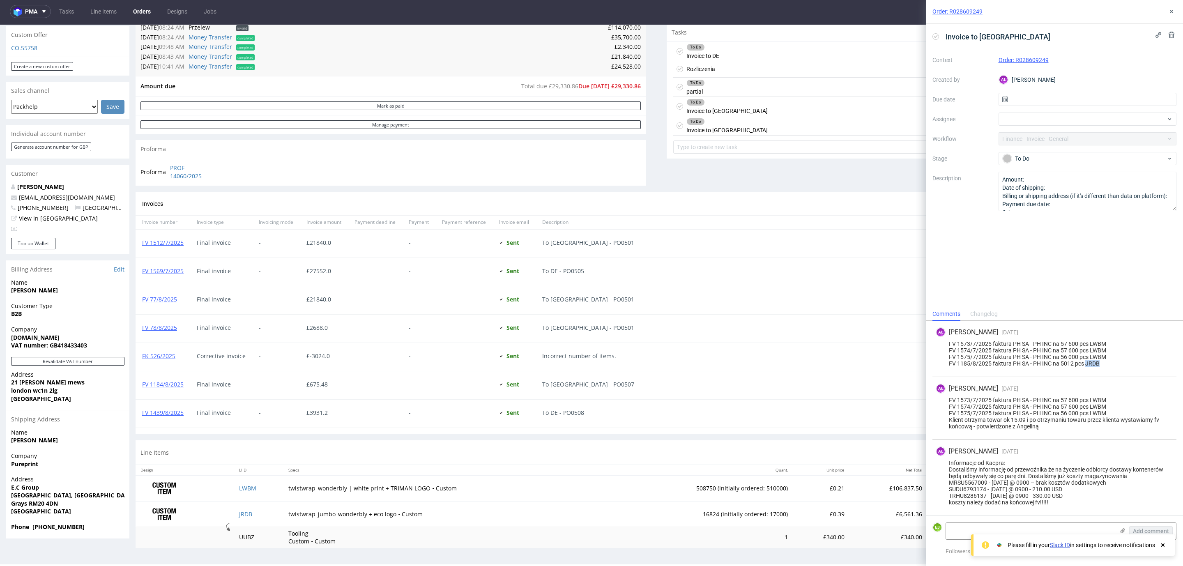
drag, startPoint x: 1099, startPoint y: 360, endPoint x: 1086, endPoint y: 369, distance: 16.1
click at [1086, 369] on div "AŁ [PERSON_NAME] [DATE] [DATE] 09:05 FV 1573/7/2025 faktura PH SA - PH INC na 5…" at bounding box center [1054, 349] width 244 height 56
copy div "JRDB"
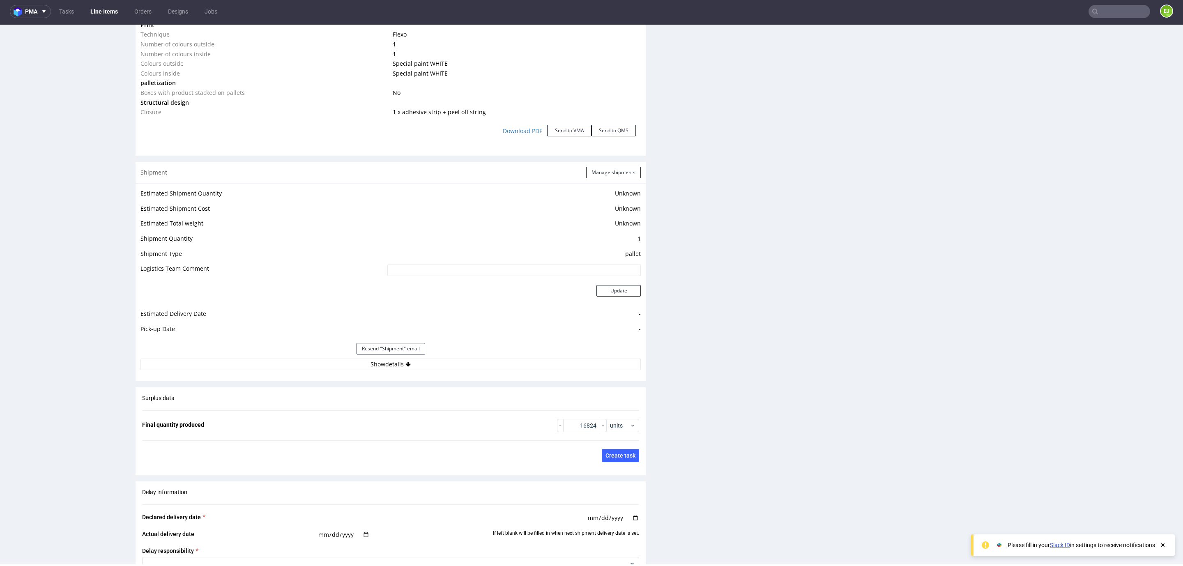
scroll to position [1254, 0]
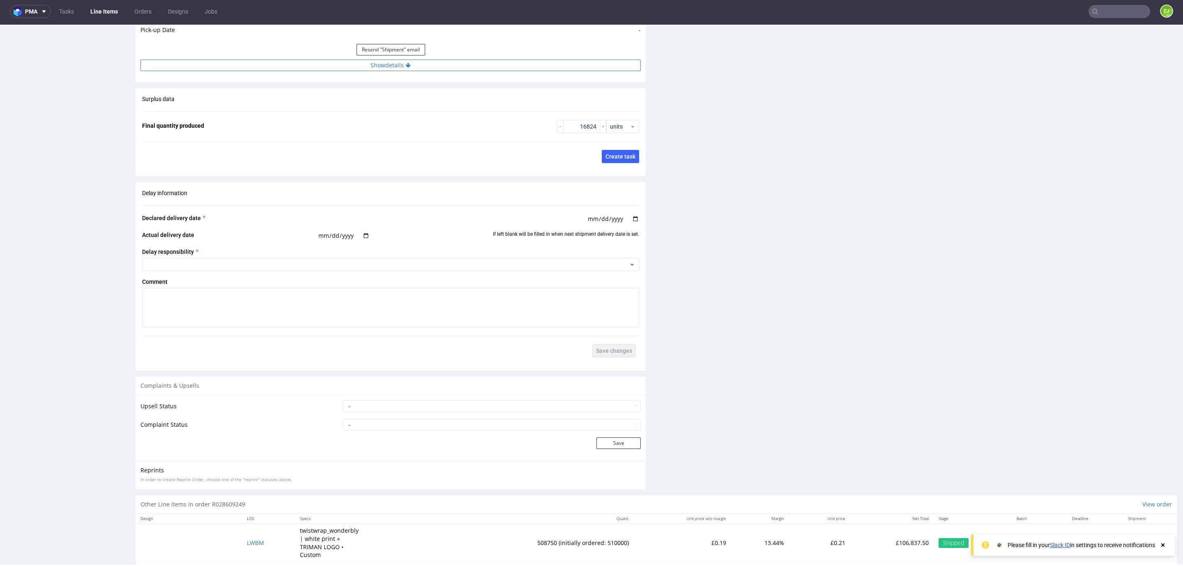
click at [415, 66] on button "Show details" at bounding box center [390, 65] width 500 height 11
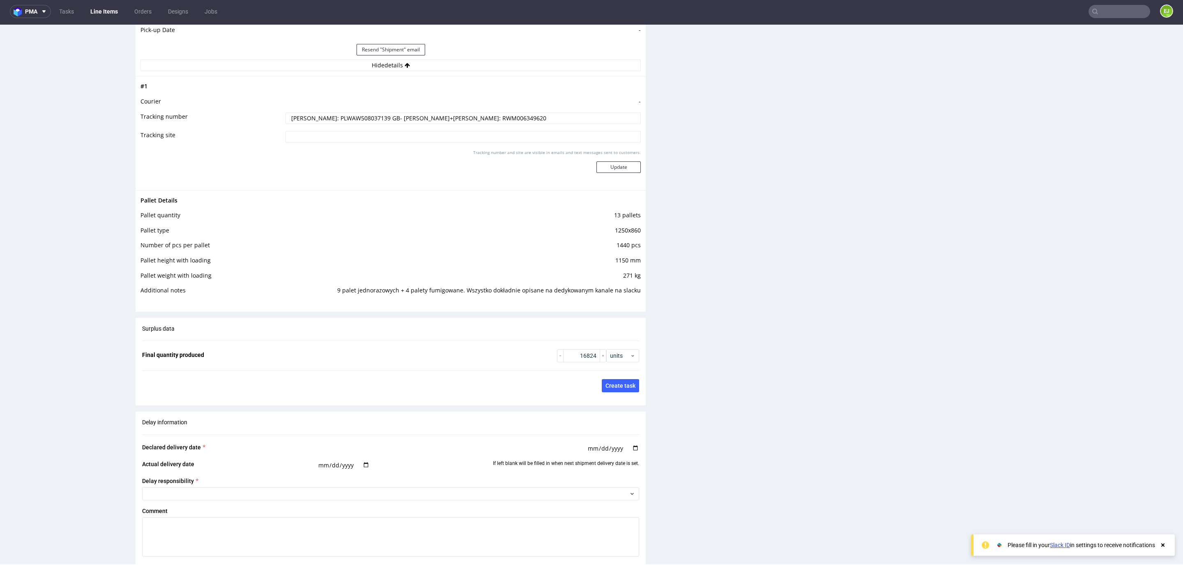
click at [419, 113] on input "[PERSON_NAME]: PLWAW508037139 GB- [PERSON_NAME]+[PERSON_NAME]: RWM006349620" at bounding box center [462, 118] width 355 height 11
click at [428, 119] on input "[PERSON_NAME]: PLWAW508037139 GB- [PERSON_NAME]+[PERSON_NAME]: RWM006349620" at bounding box center [462, 118] width 355 height 11
drag, startPoint x: 427, startPoint y: 120, endPoint x: 485, endPoint y: 113, distance: 59.1
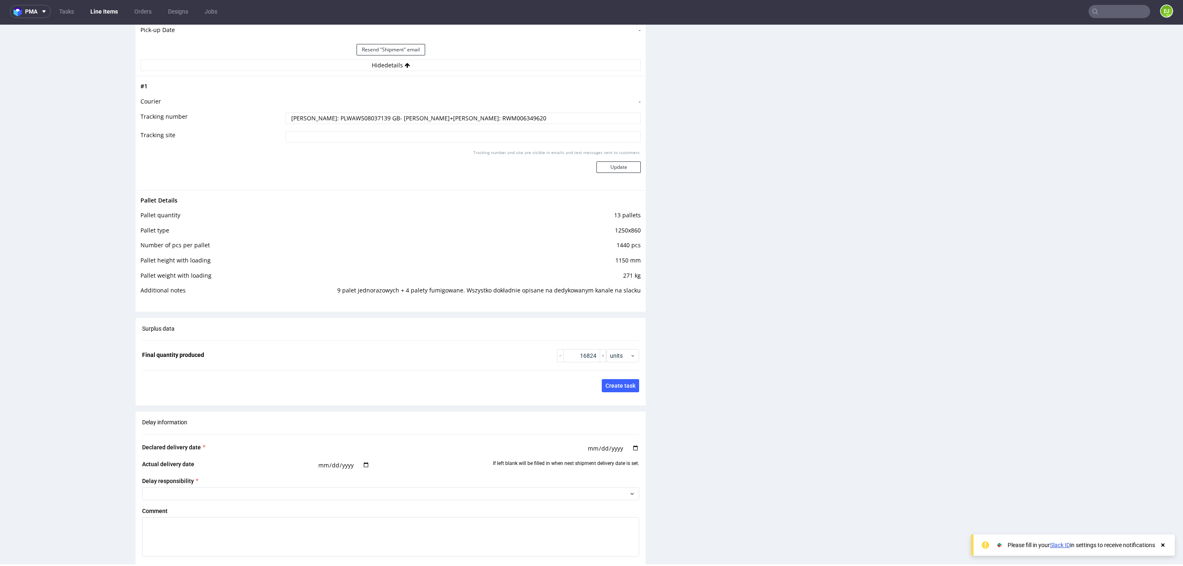
click at [485, 113] on input "[PERSON_NAME]: PLWAW508037139 GB- [PERSON_NAME]+[PERSON_NAME]: RWM006349620" at bounding box center [462, 118] width 355 height 11
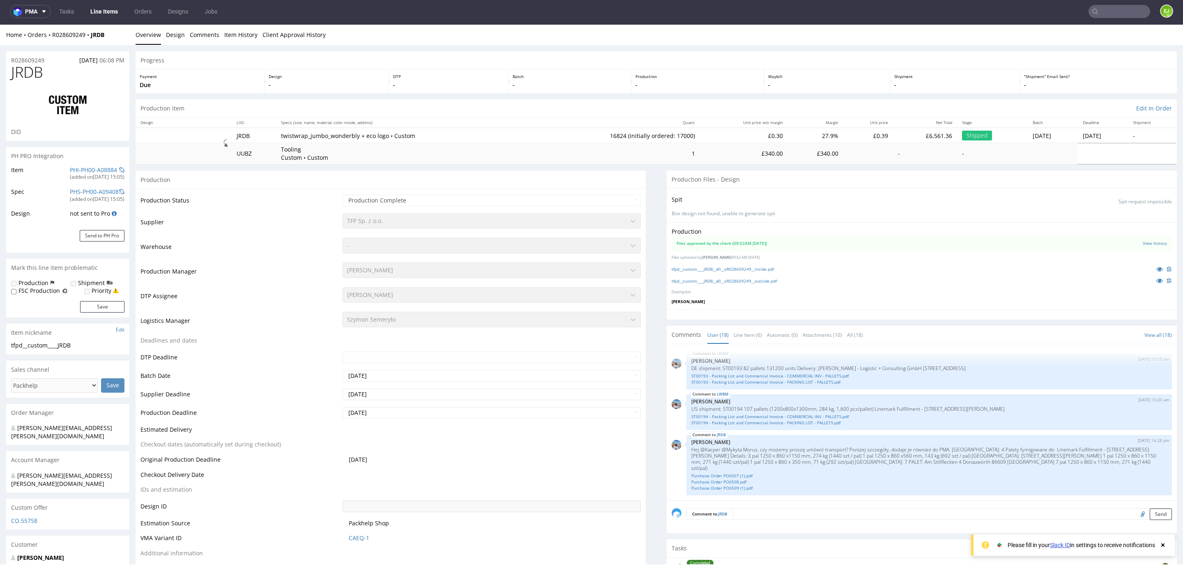
scroll to position [0, 0]
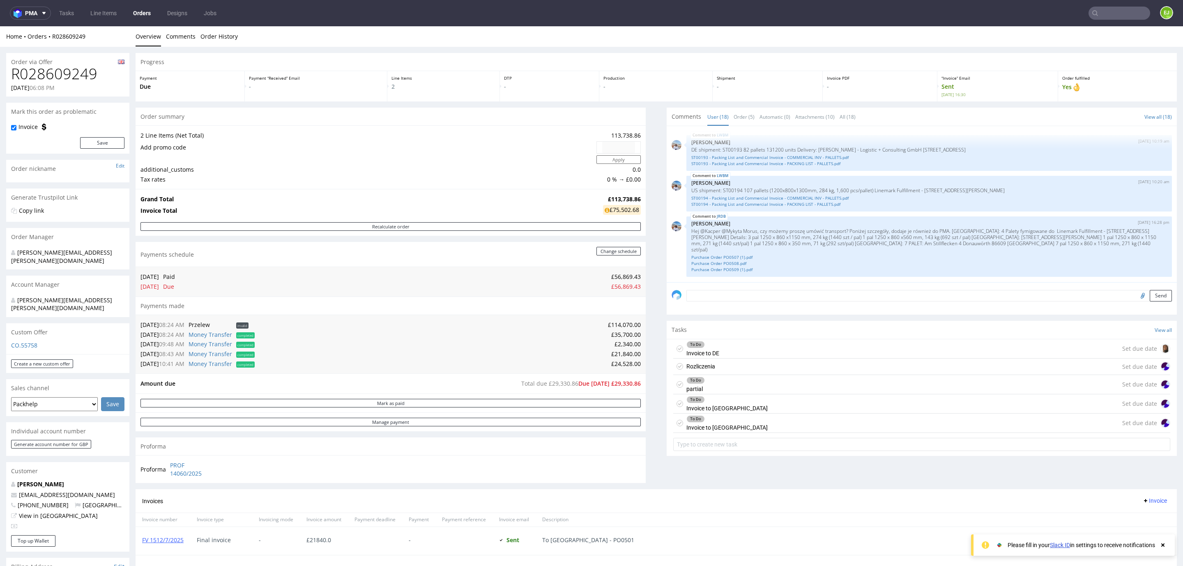
click at [82, 78] on h1 "R028609249" at bounding box center [67, 74] width 113 height 16
copy h1 "R028609249"
click at [848, 363] on div "Rozliczenia Set due date" at bounding box center [921, 367] width 497 height 16
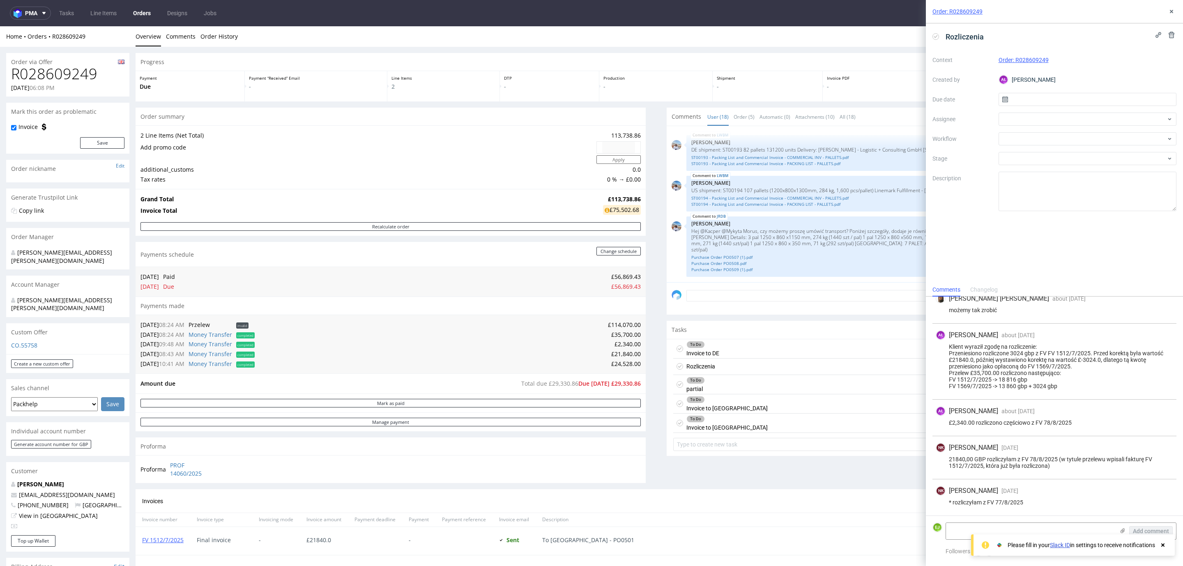
scroll to position [124, 0]
click at [729, 347] on div "To Do Invoice to DE Set due date" at bounding box center [921, 348] width 497 height 19
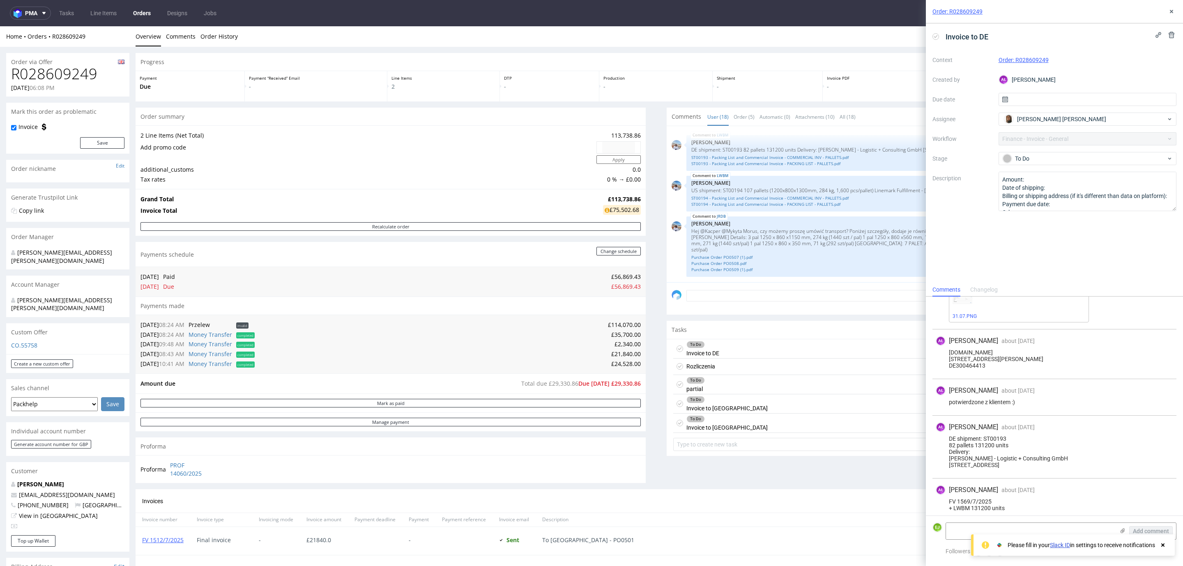
scroll to position [147, 0]
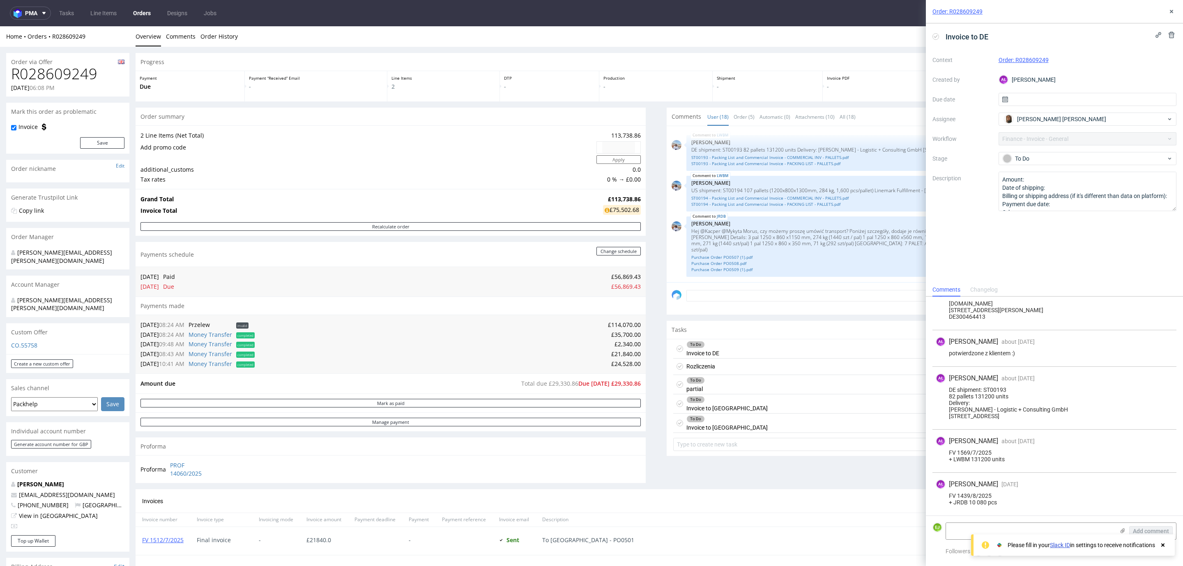
click at [764, 363] on div "Rozliczenia Set due date" at bounding box center [921, 367] width 497 height 16
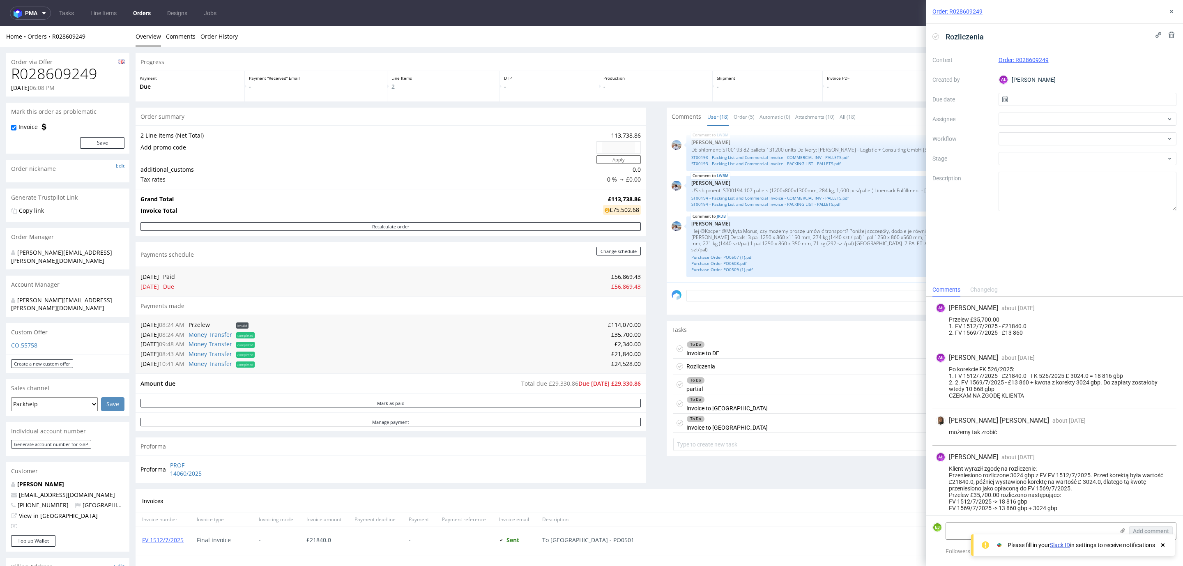
click at [755, 389] on div "To Do partial Set due date" at bounding box center [921, 384] width 497 height 19
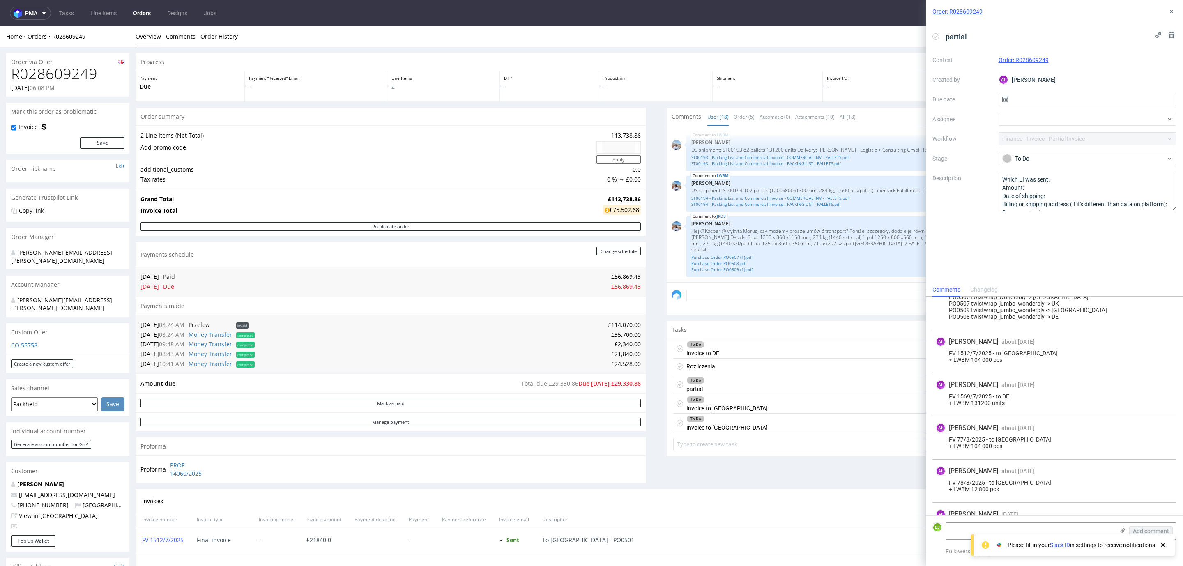
scroll to position [67, 0]
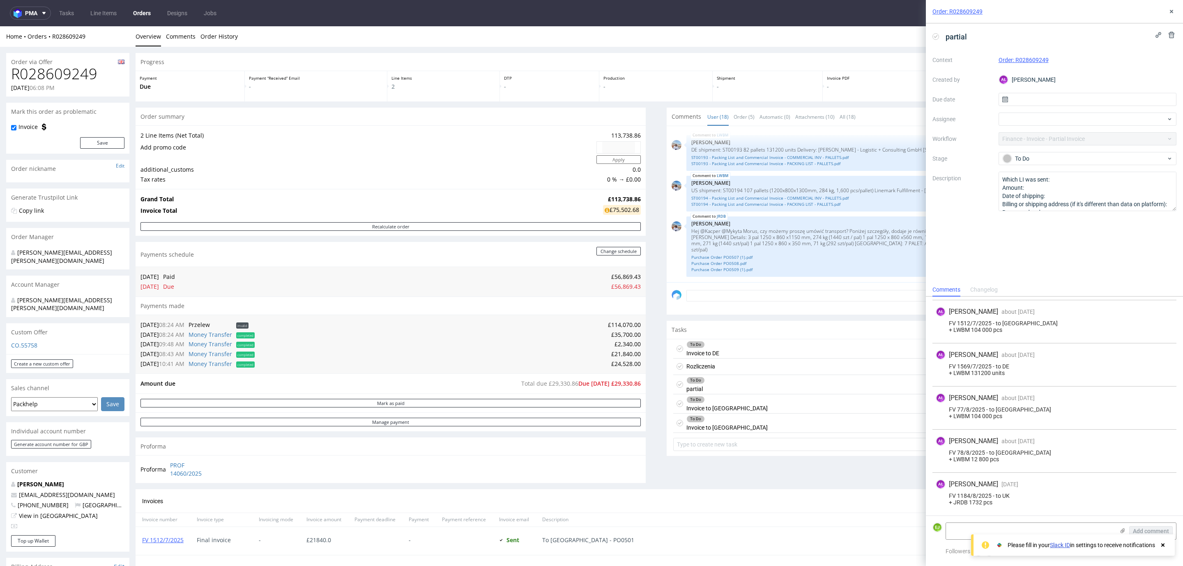
click at [715, 393] on div "To Do partial Set due date" at bounding box center [921, 384] width 497 height 19
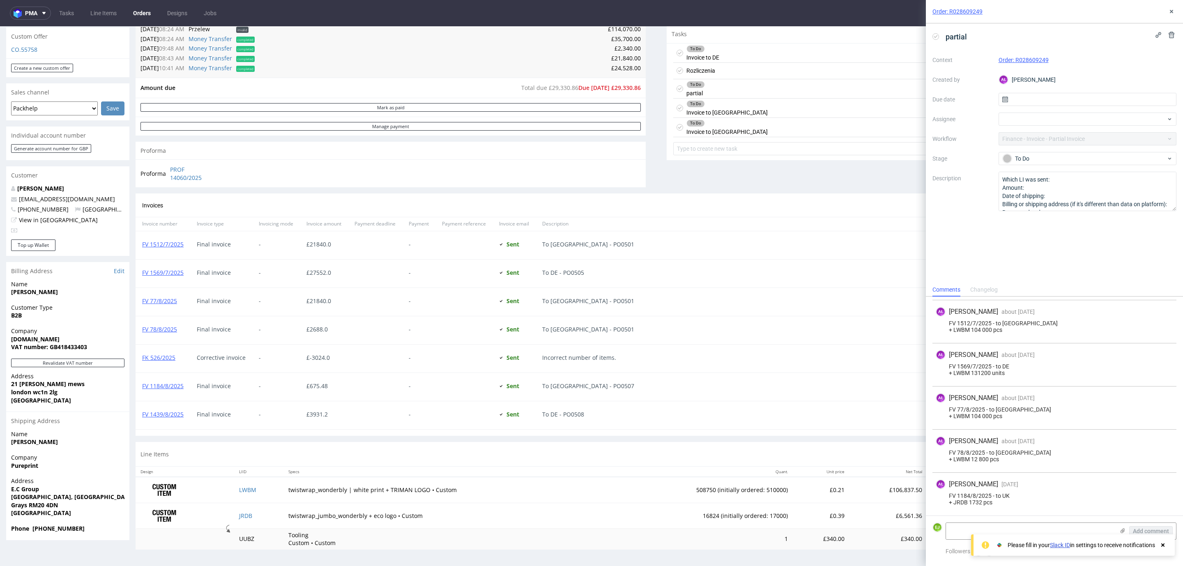
scroll to position [2, 0]
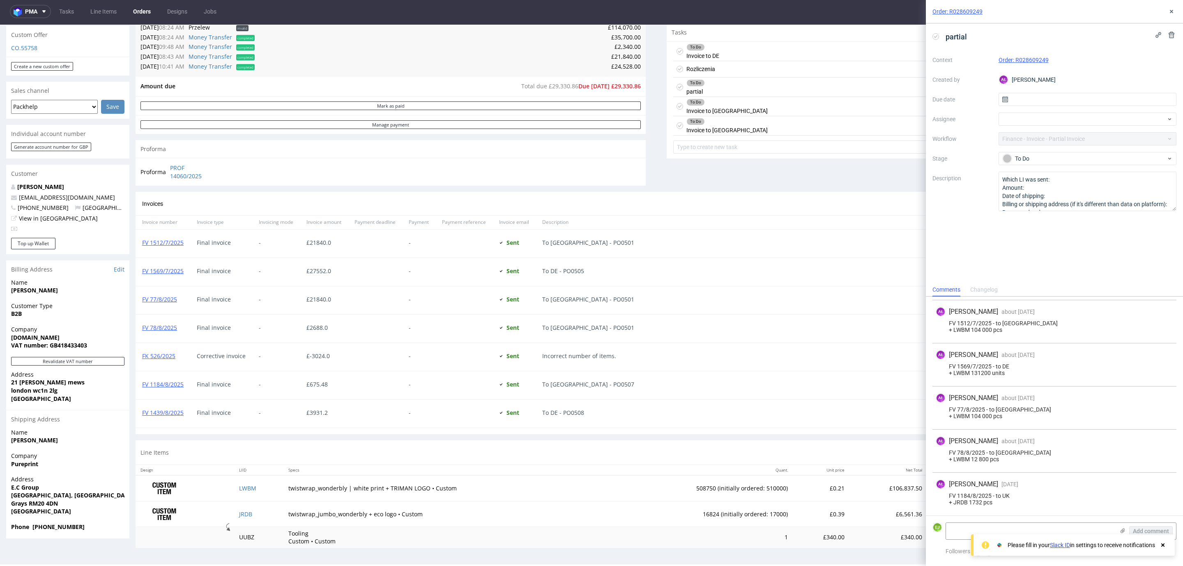
click at [726, 109] on div "To Do Invoice to [GEOGRAPHIC_DATA] Set due date" at bounding box center [921, 106] width 497 height 19
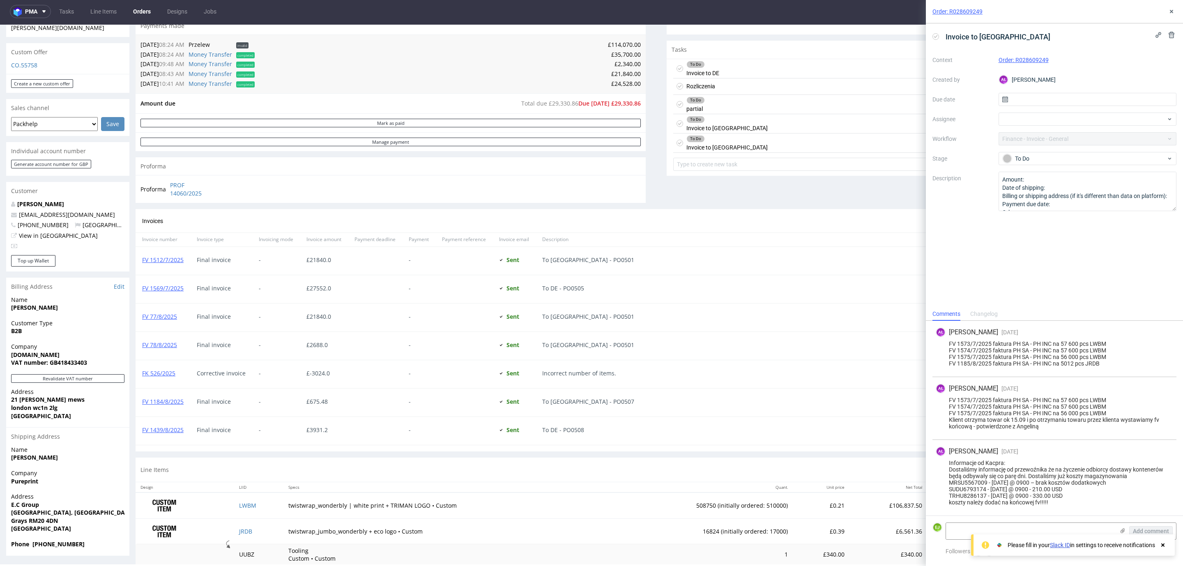
scroll to position [299, 0]
